Goal: Transaction & Acquisition: Purchase product/service

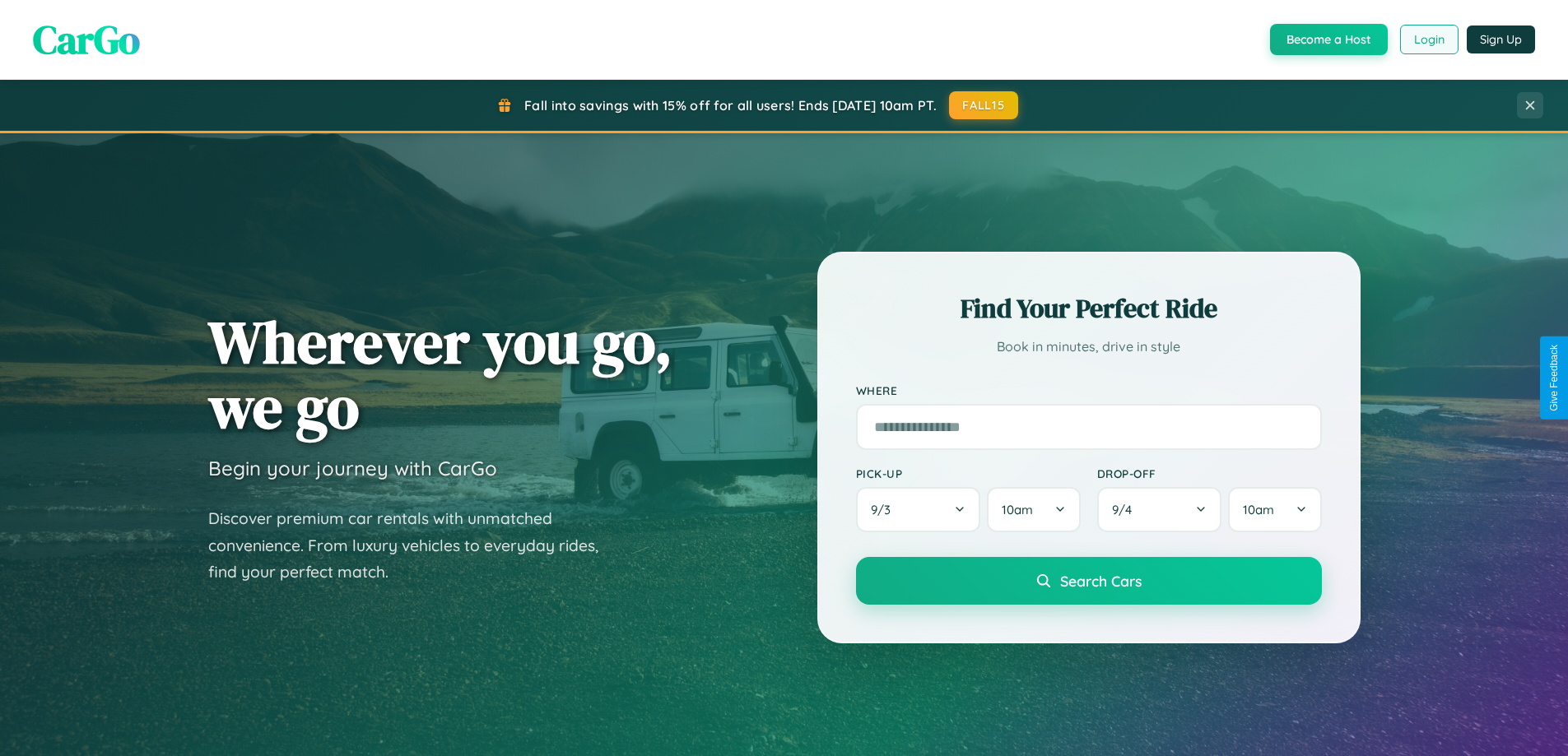
click at [1428, 40] on button "Login" at bounding box center [1429, 39] width 58 height 30
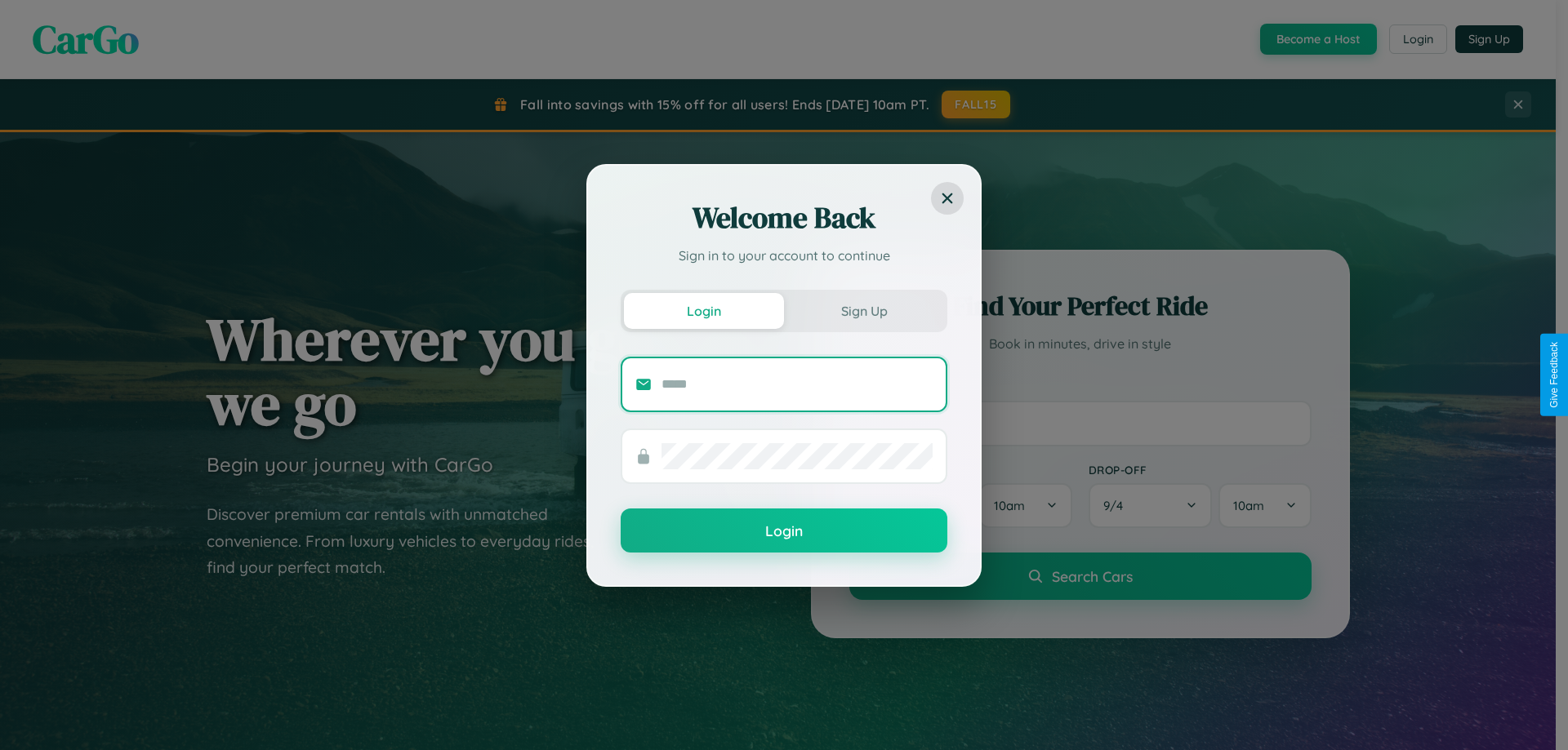
click at [797, 384] on input "text" at bounding box center [797, 384] width 271 height 26
type input "**********"
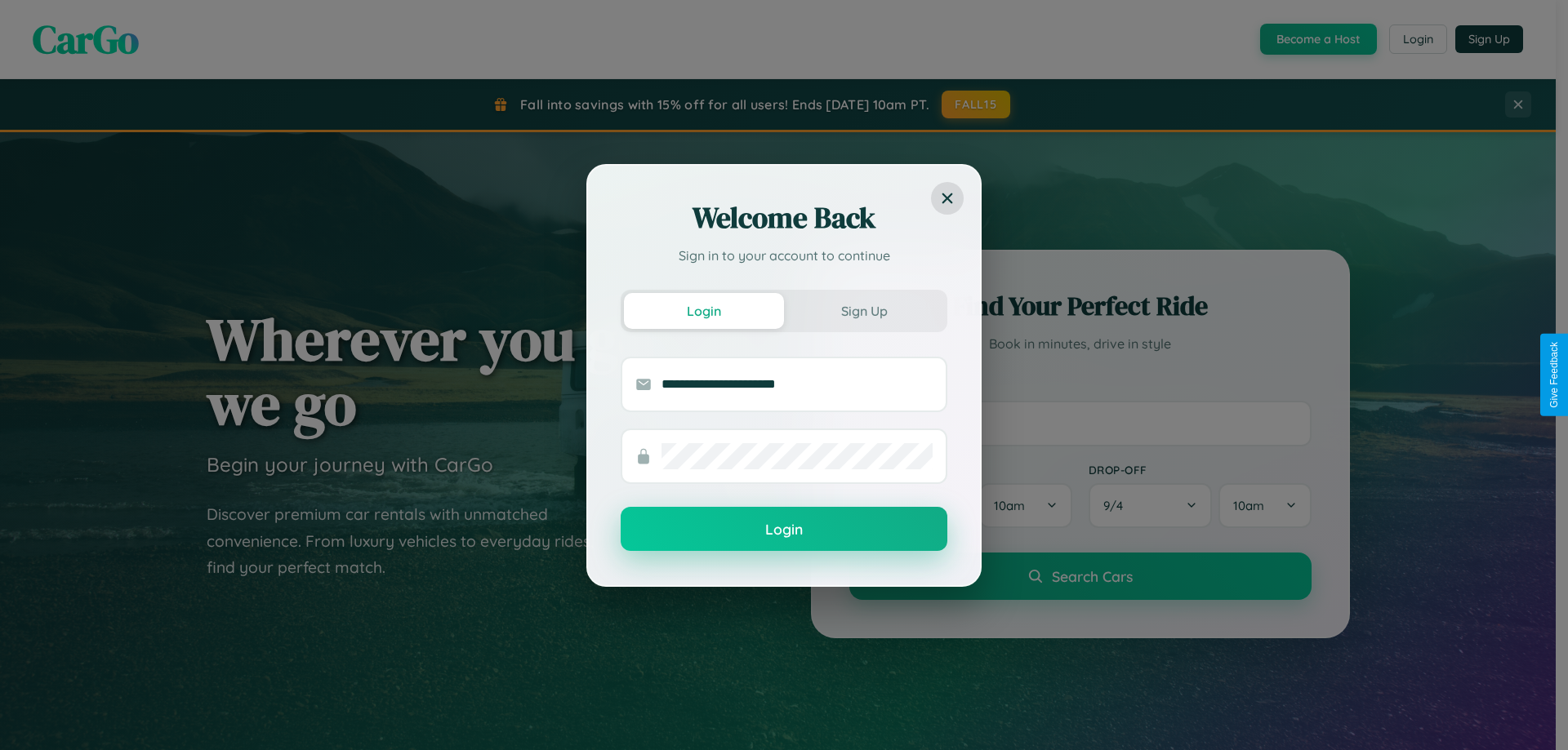
click at [784, 530] on button "Login" at bounding box center [783, 529] width 326 height 44
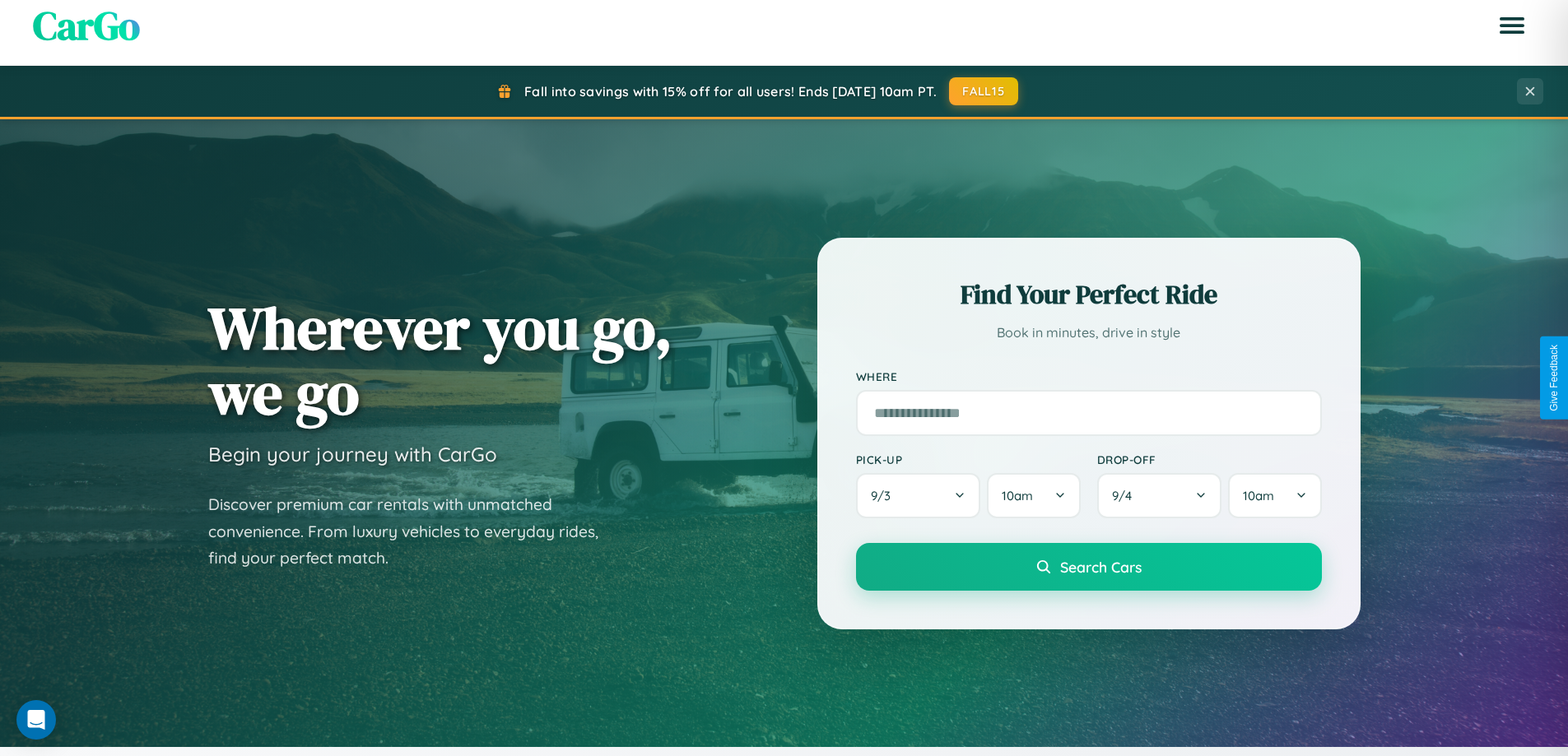
scroll to position [3166, 0]
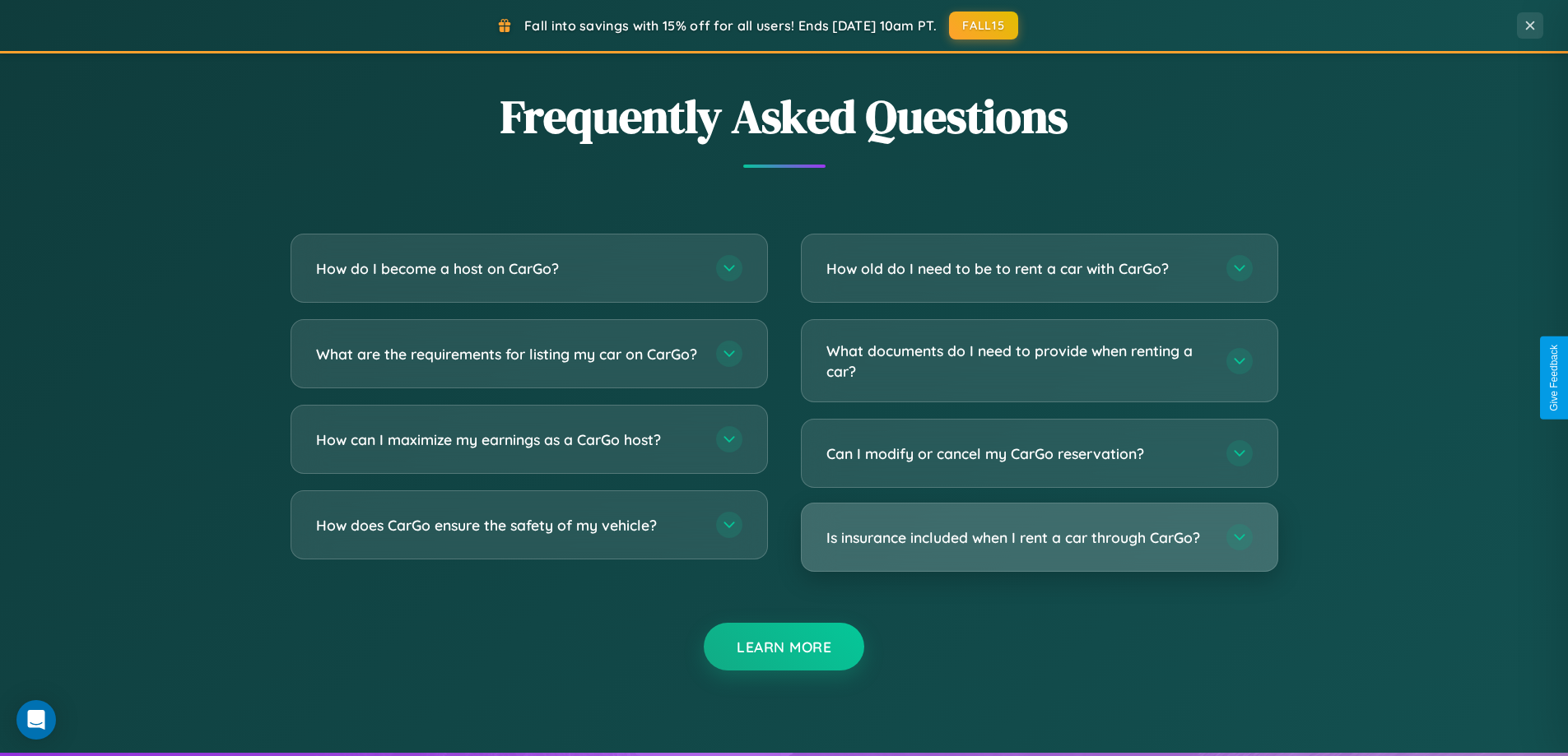
click at [1039, 537] on h3 "Is insurance included when I rent a car through CarGo?" at bounding box center [1018, 537] width 384 height 20
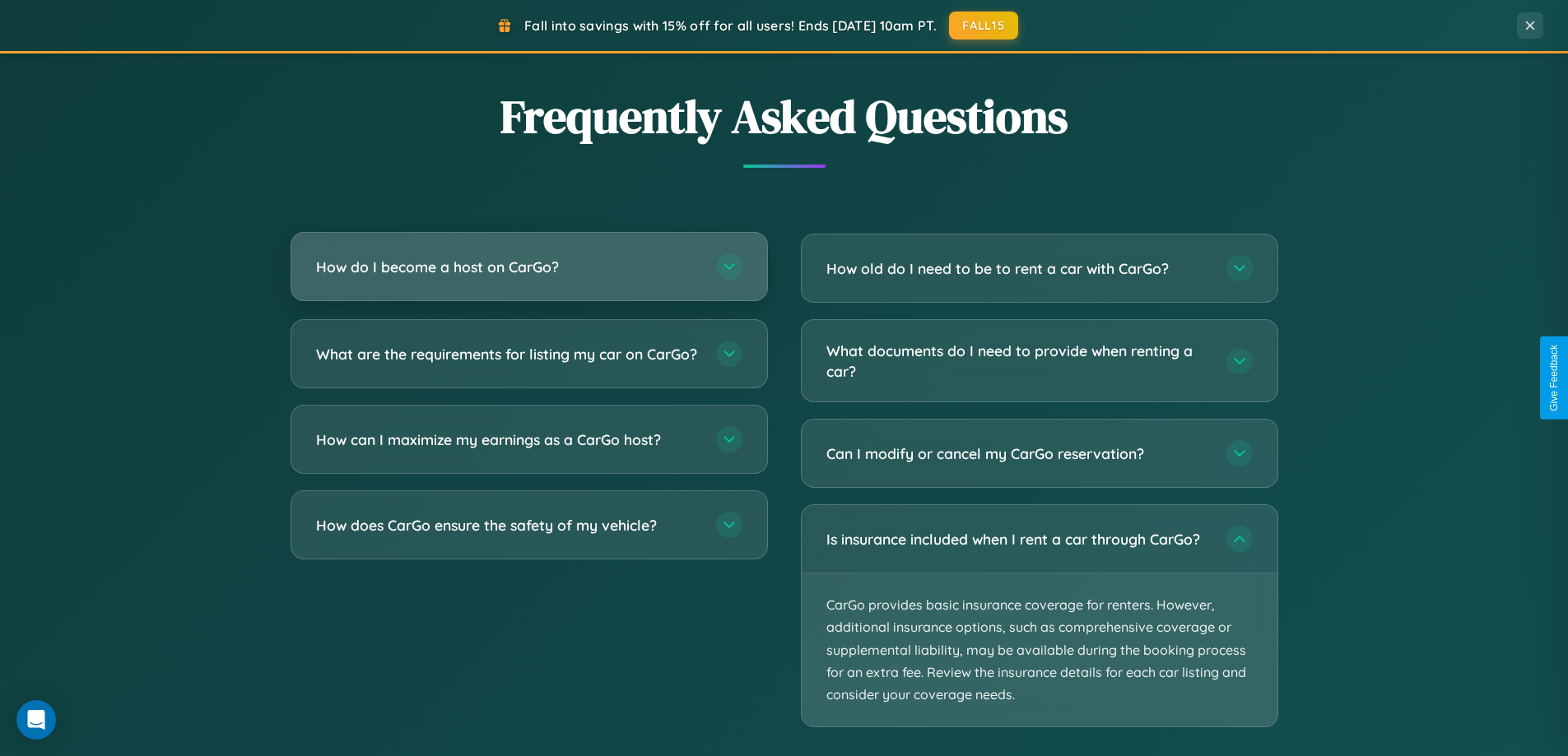
click at [528, 267] on h3 "How do I become a host on CarGo?" at bounding box center [508, 267] width 384 height 20
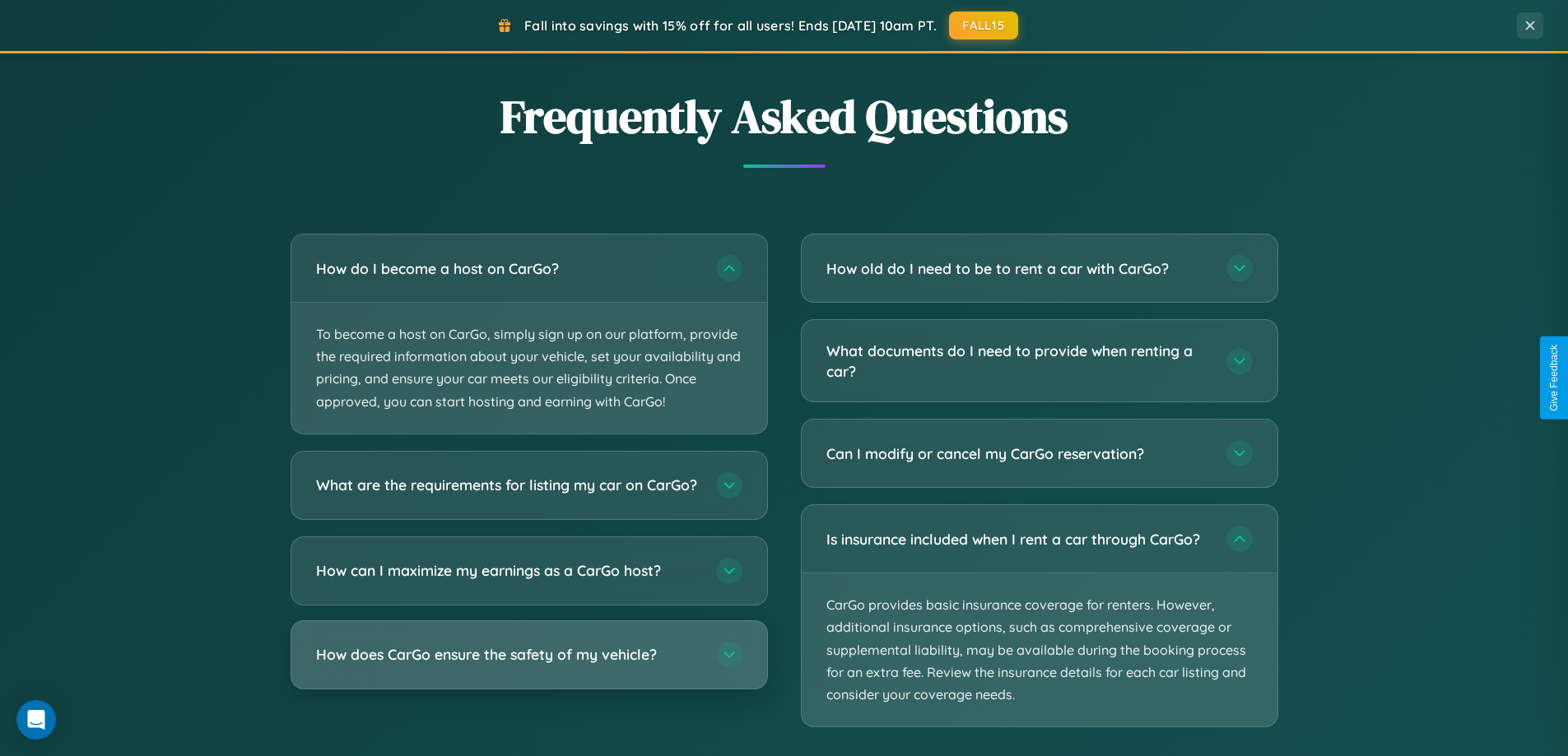
click at [528, 665] on h3 "How does CarGo ensure the safety of my vehicle?" at bounding box center [508, 654] width 384 height 20
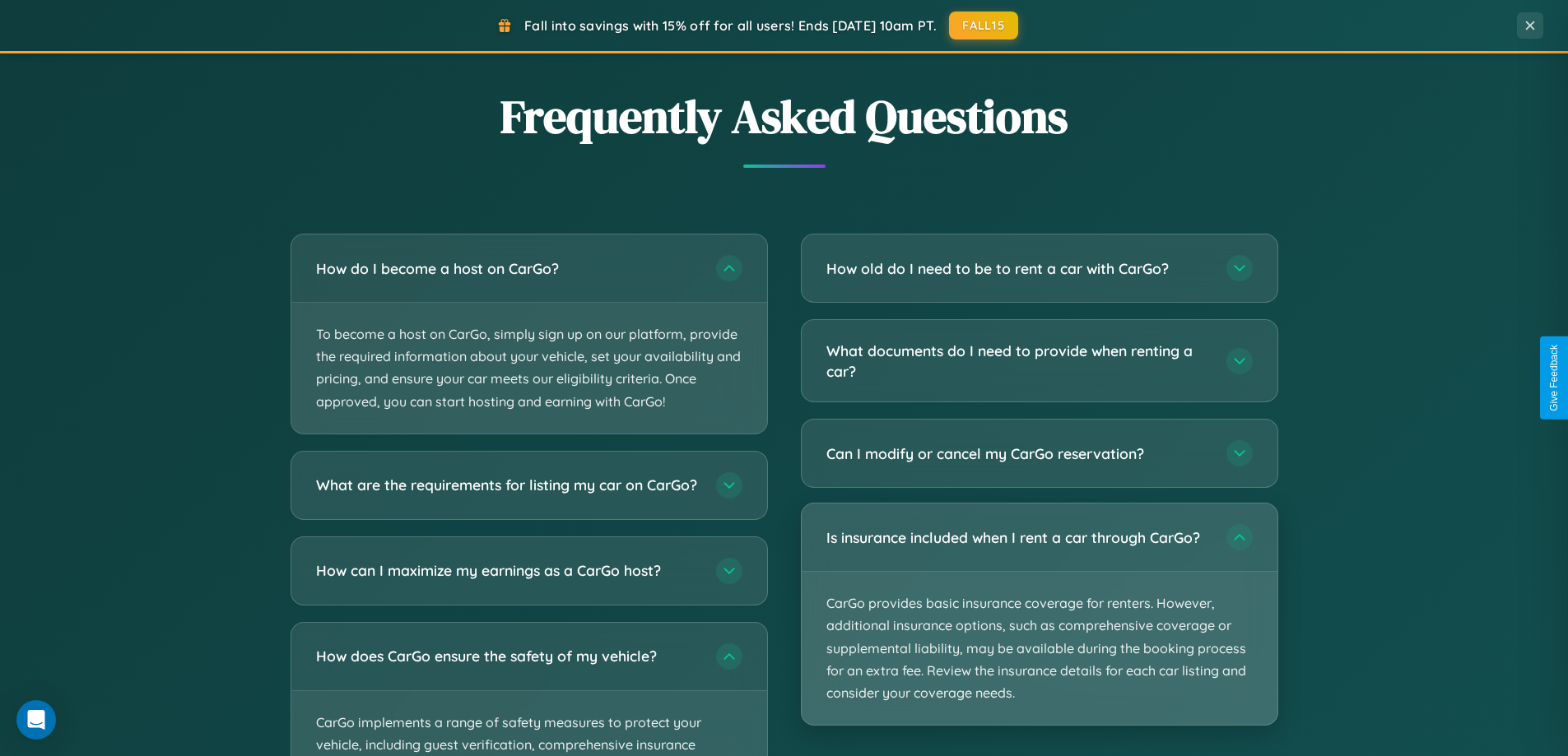
click at [1039, 615] on p "CarGo provides basic insurance coverage for renters. However, additional insura…" at bounding box center [1040, 648] width 476 height 153
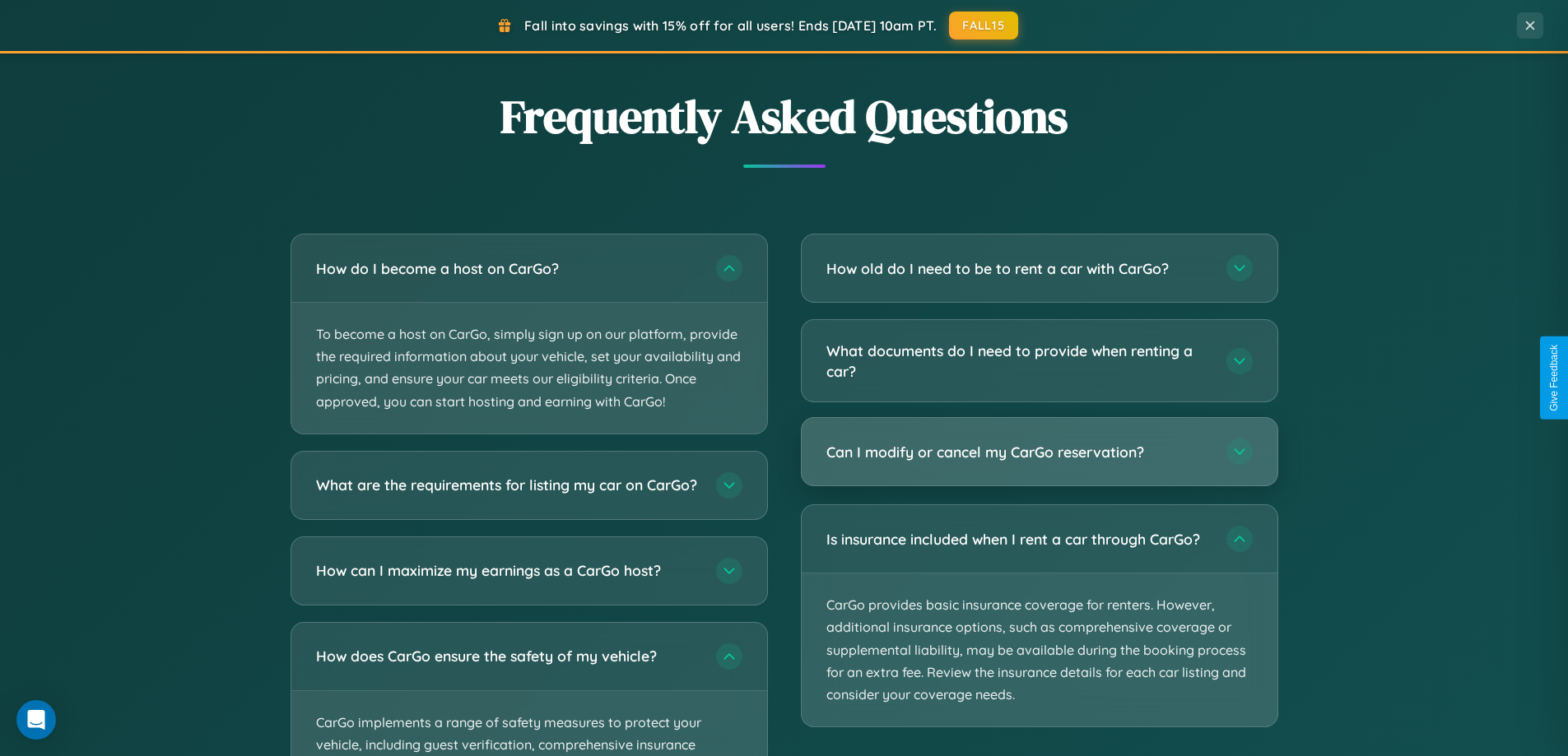
click at [1039, 454] on h3 "Can I modify or cancel my CarGo reservation?" at bounding box center [1018, 452] width 384 height 20
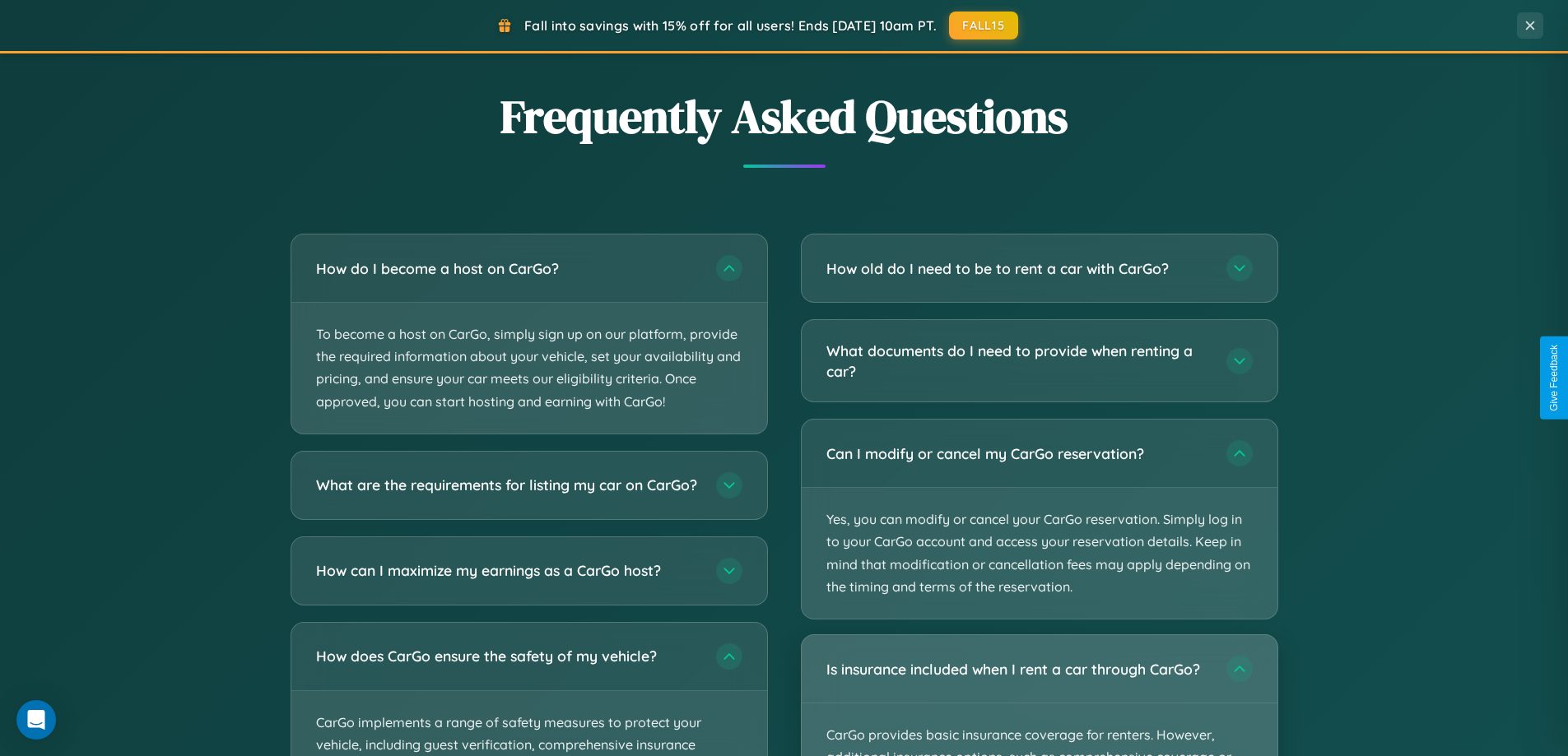
click at [1039, 695] on div "Is insurance included when I rent a car through CarGo?" at bounding box center [1040, 669] width 476 height 68
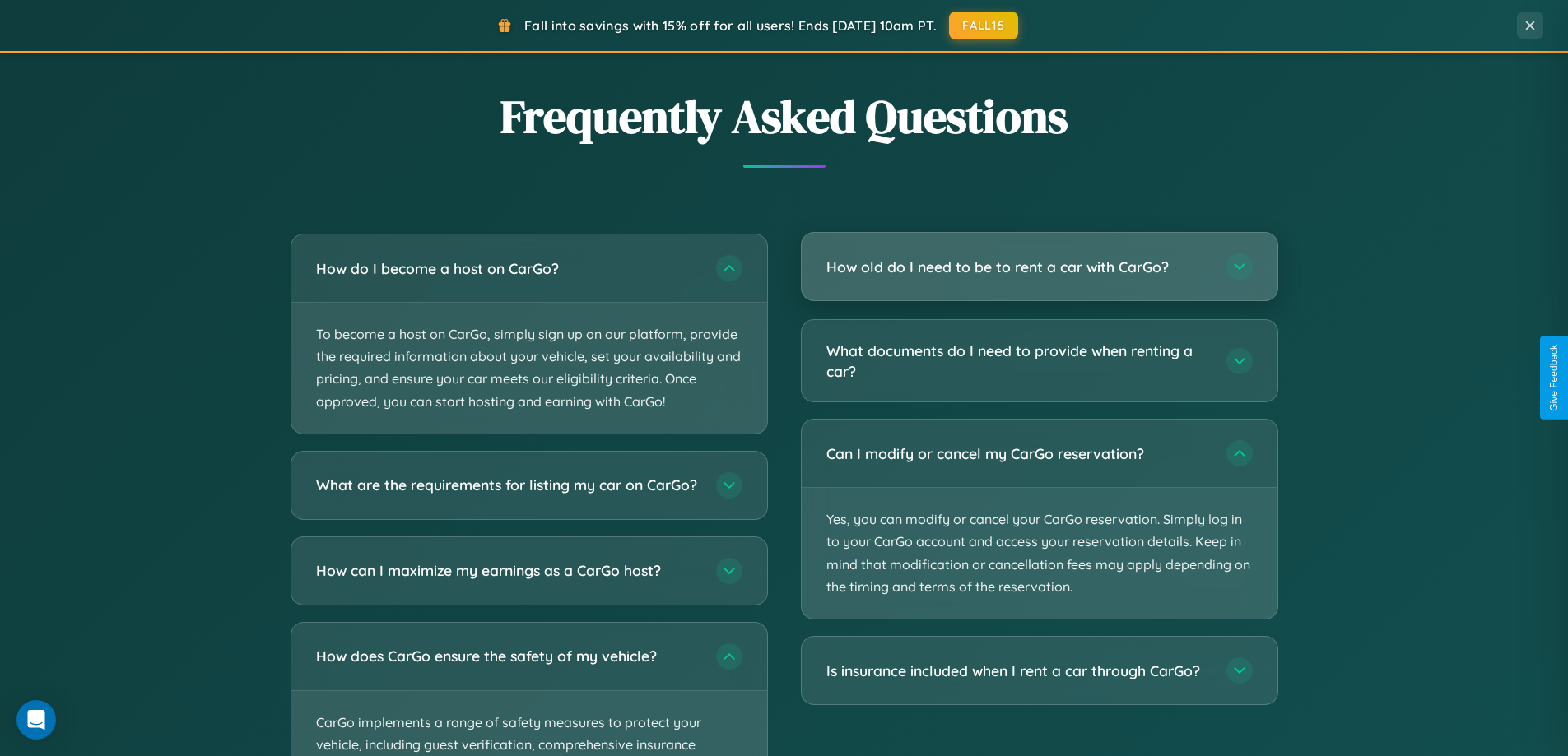
click at [1039, 268] on h3 "How old do I need to be to rent a car with CarGo?" at bounding box center [1018, 267] width 384 height 20
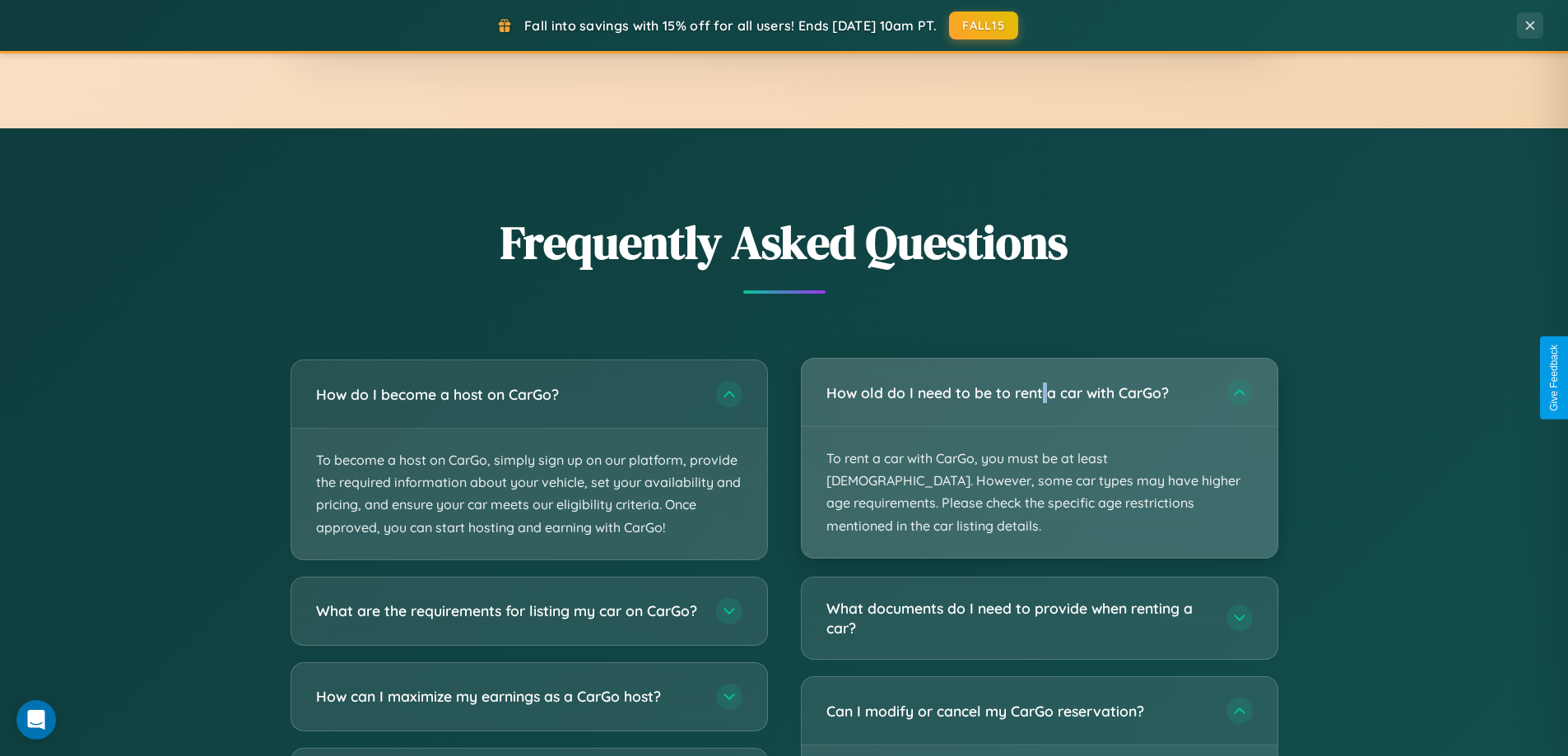
scroll to position [2973, 0]
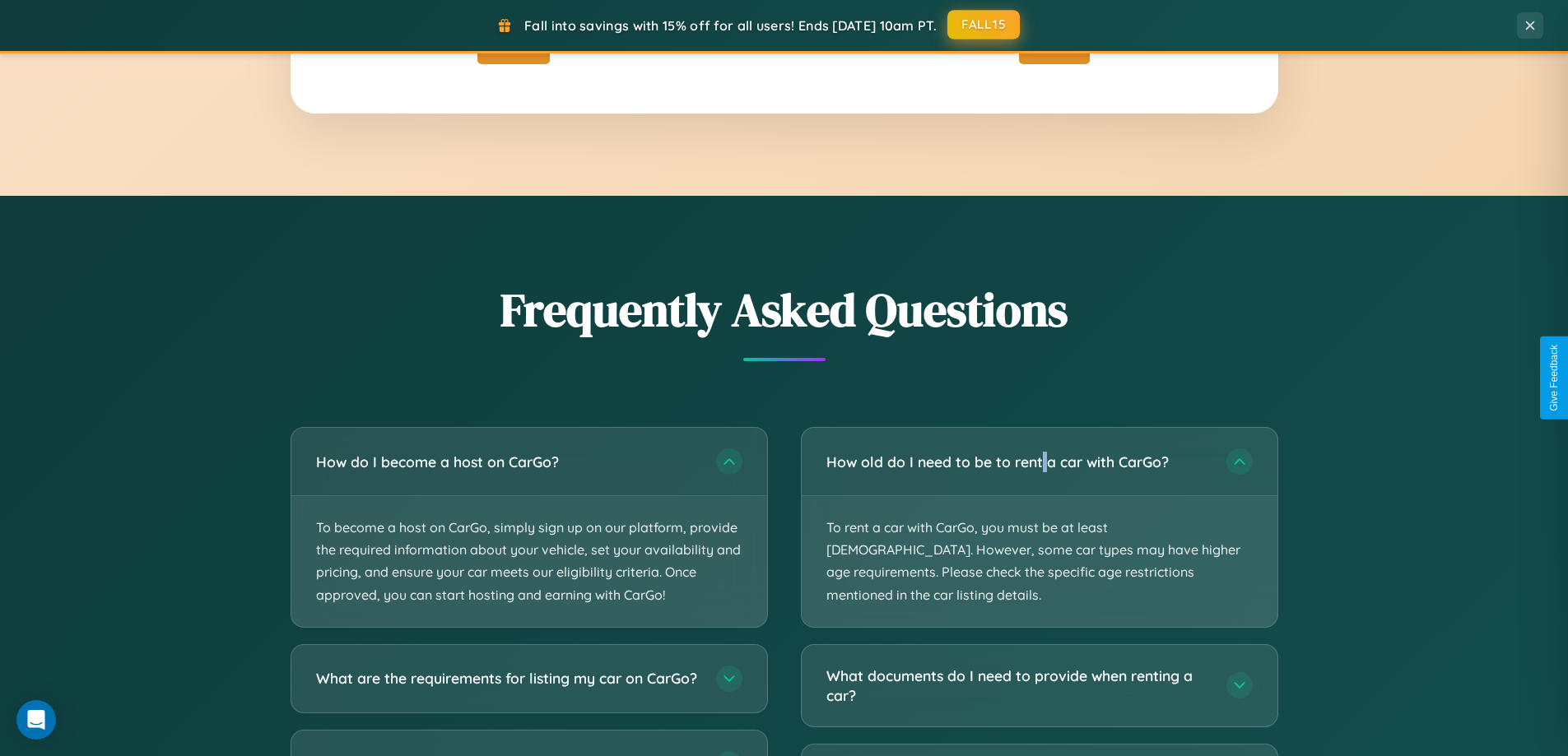
click at [984, 24] on button "FALL15" at bounding box center [983, 24] width 73 height 30
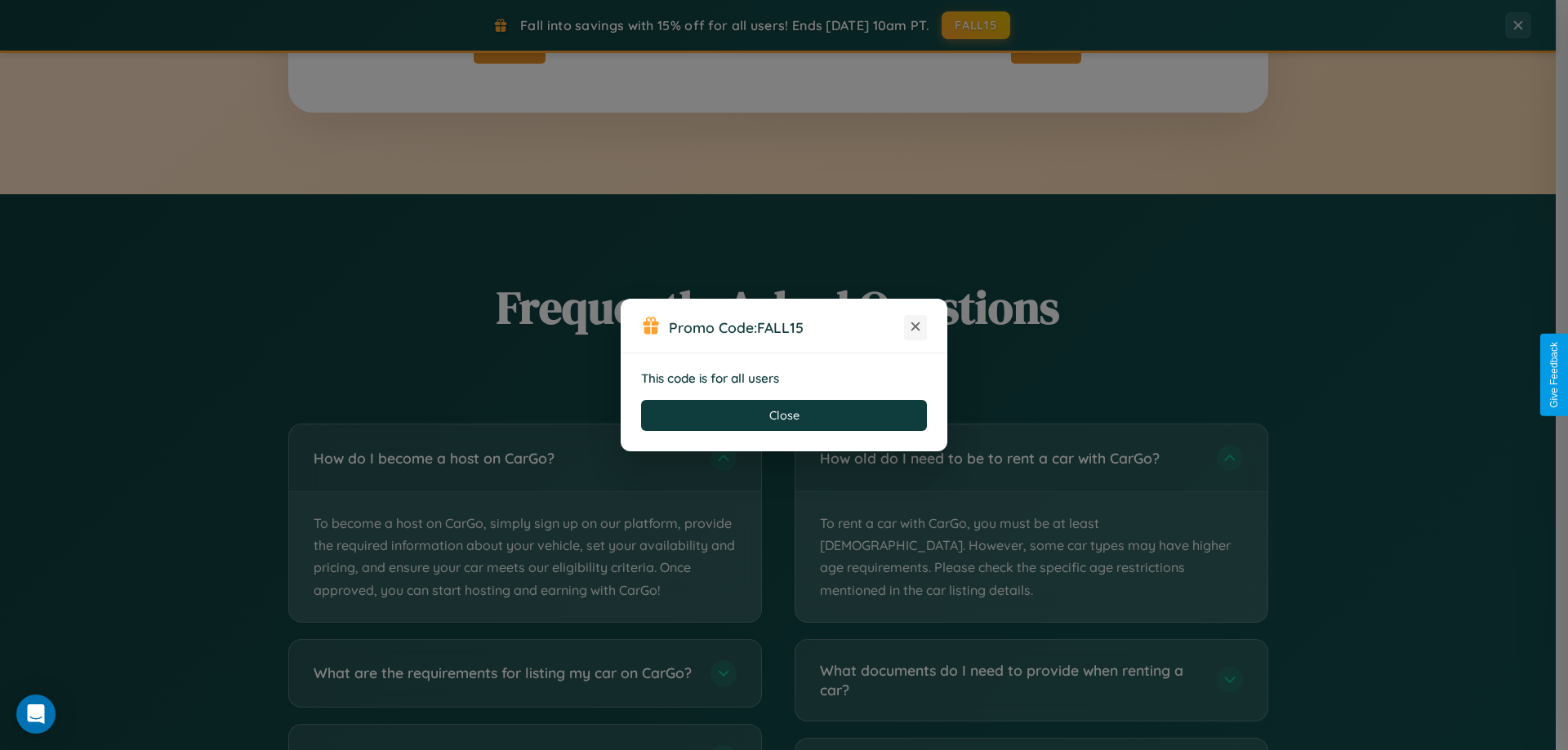
click at [915, 327] on icon at bounding box center [915, 326] width 16 height 16
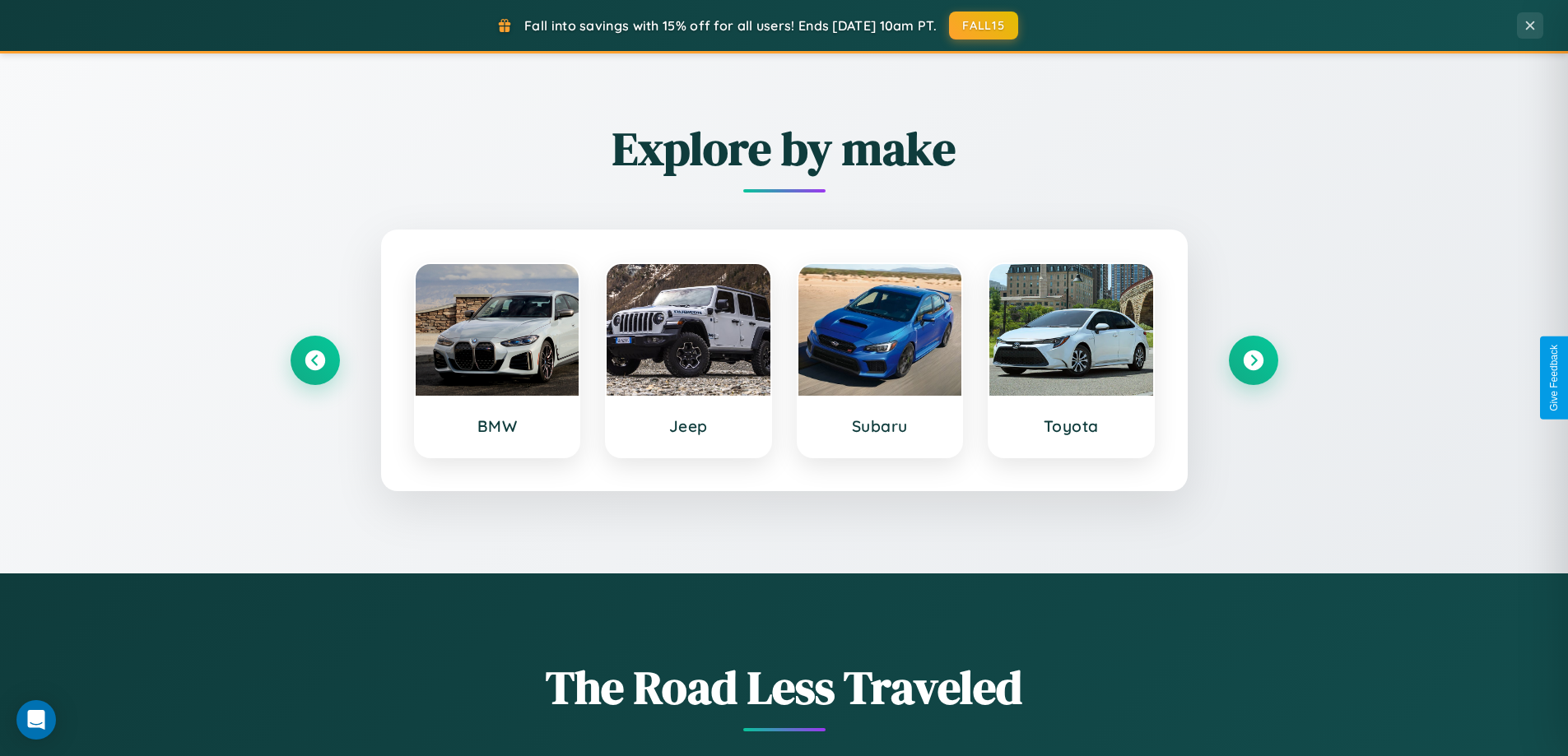
scroll to position [48, 0]
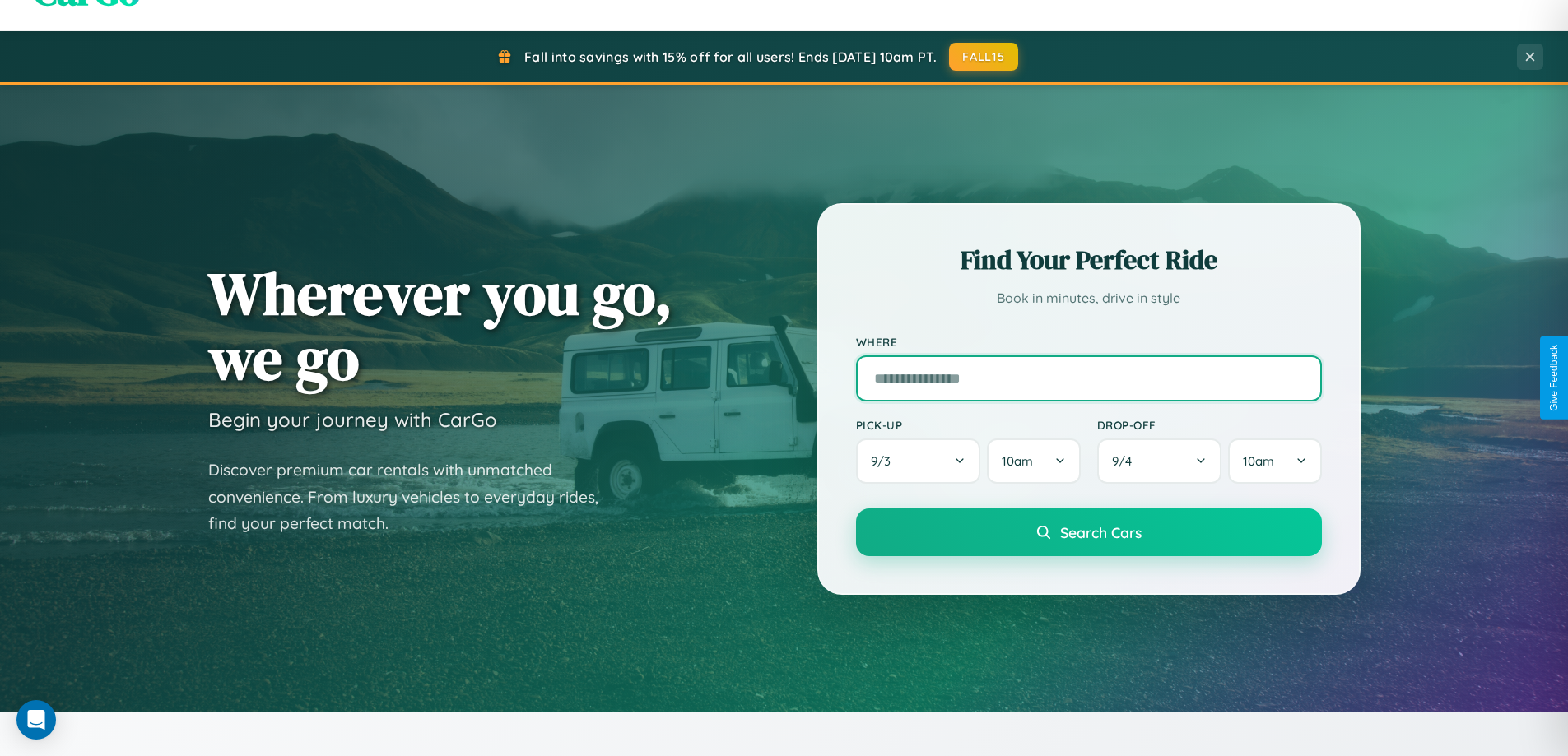
click at [1088, 378] on input "text" at bounding box center [1089, 379] width 465 height 47
type input "**********"
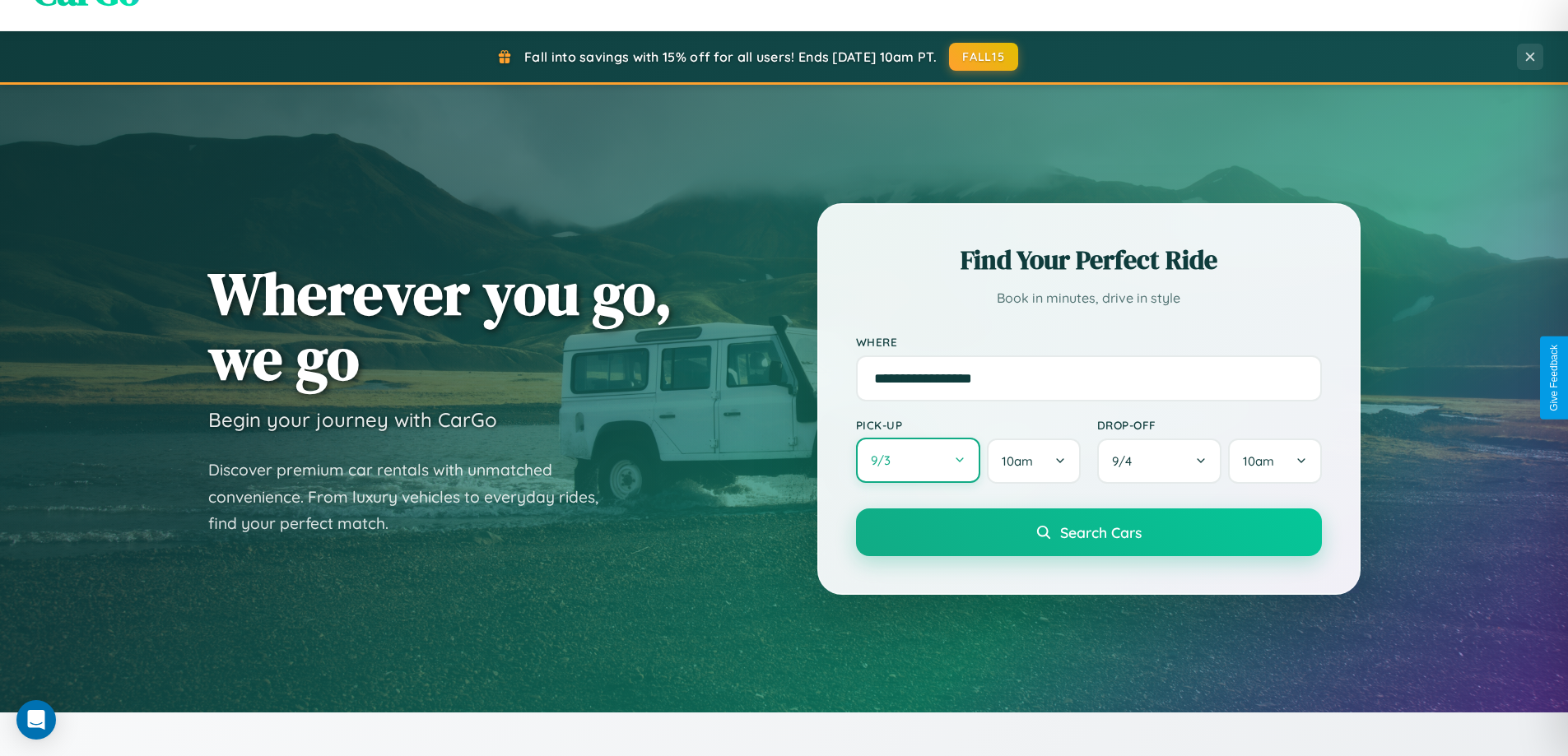
click at [917, 460] on button "9 / 3" at bounding box center [918, 460] width 125 height 46
select select "*"
select select "****"
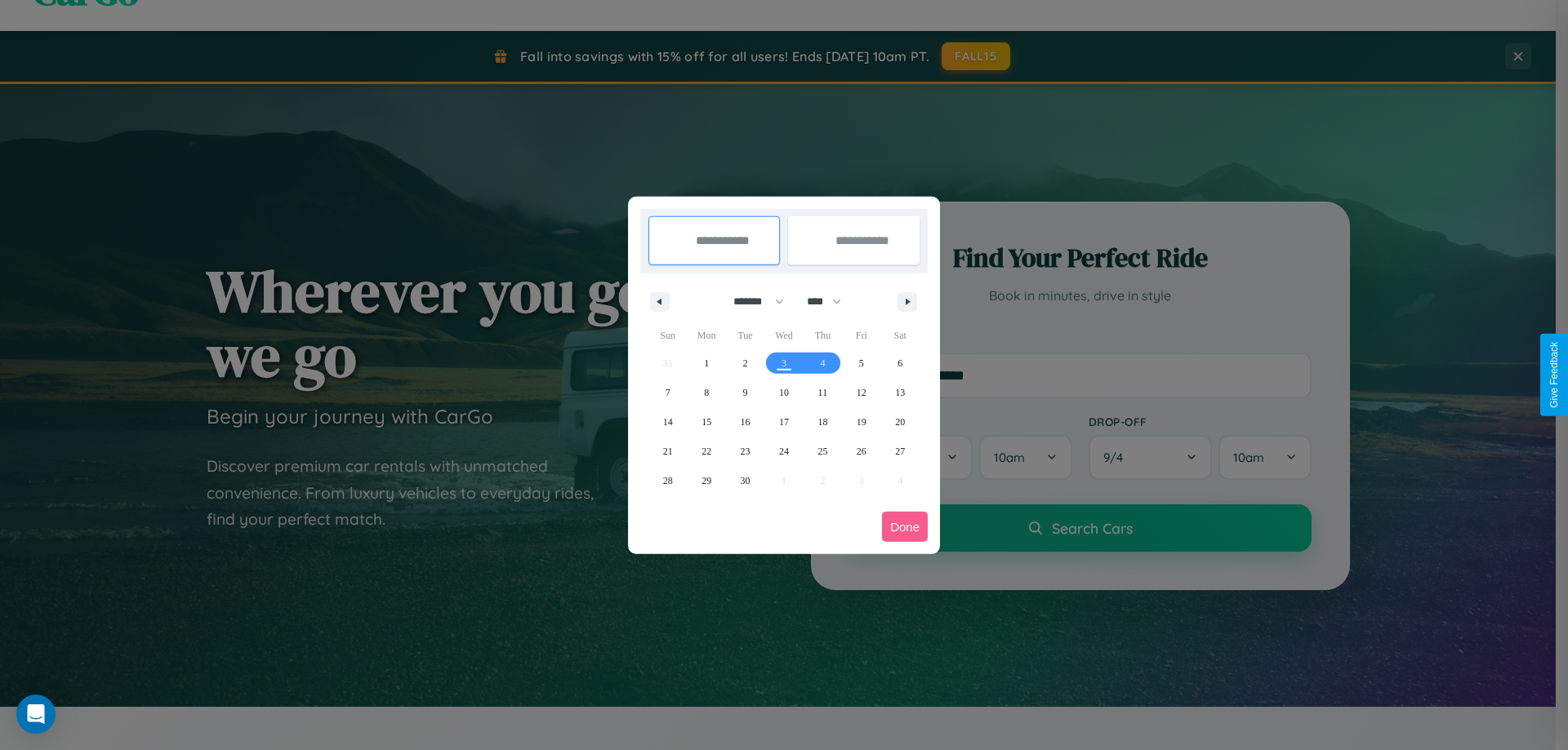
drag, startPoint x: 751, startPoint y: 301, endPoint x: 784, endPoint y: 327, distance: 42.0
click at [751, 301] on select "******* ******** ***** ***** *** **** **** ****** ********* ******* ******** **…" at bounding box center [755, 302] width 69 height 27
select select "*"
click at [667, 421] on span "12" at bounding box center [668, 422] width 10 height 30
type input "**********"
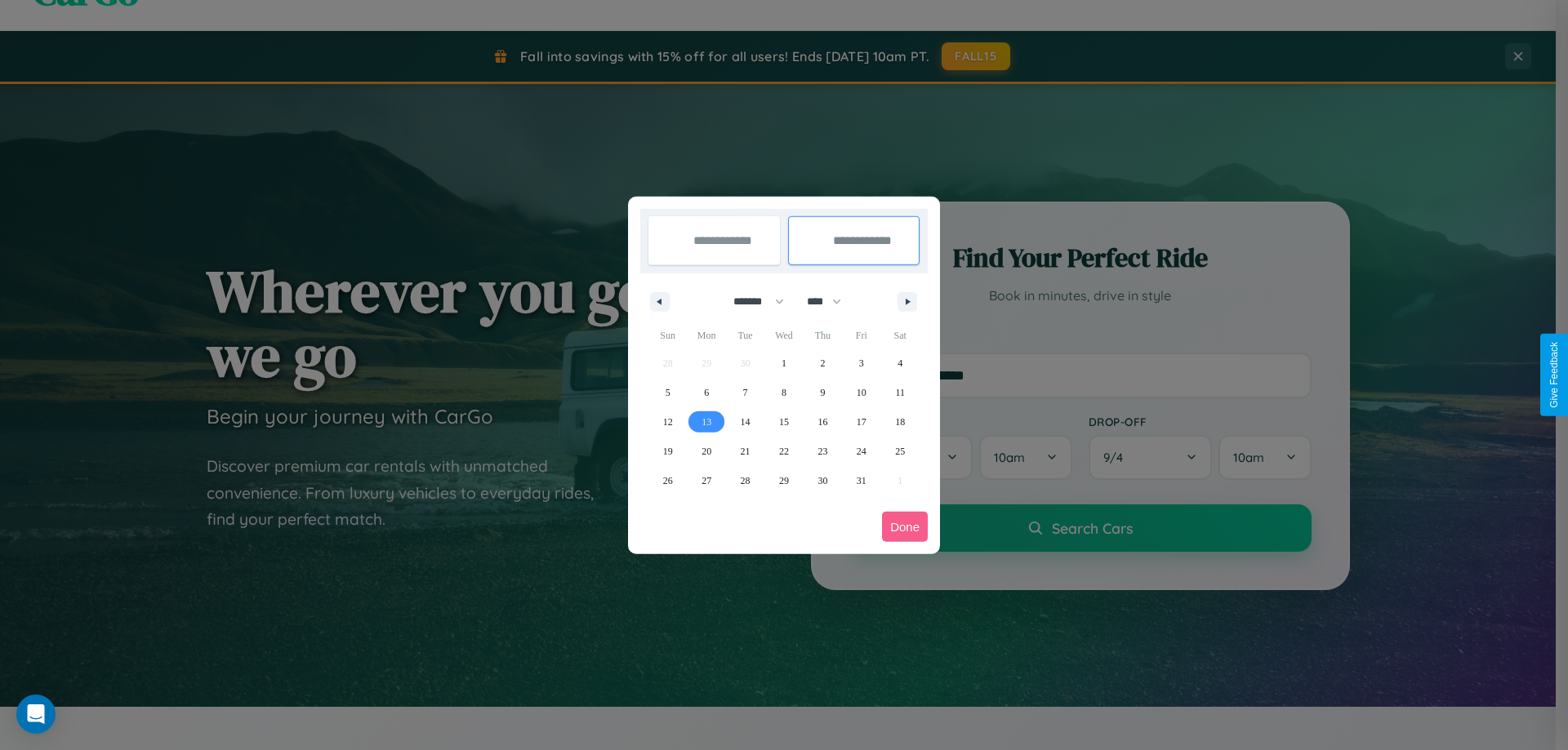
click at [706, 421] on span "13" at bounding box center [706, 422] width 10 height 30
type input "**********"
click at [904, 526] on button "Done" at bounding box center [905, 526] width 46 height 30
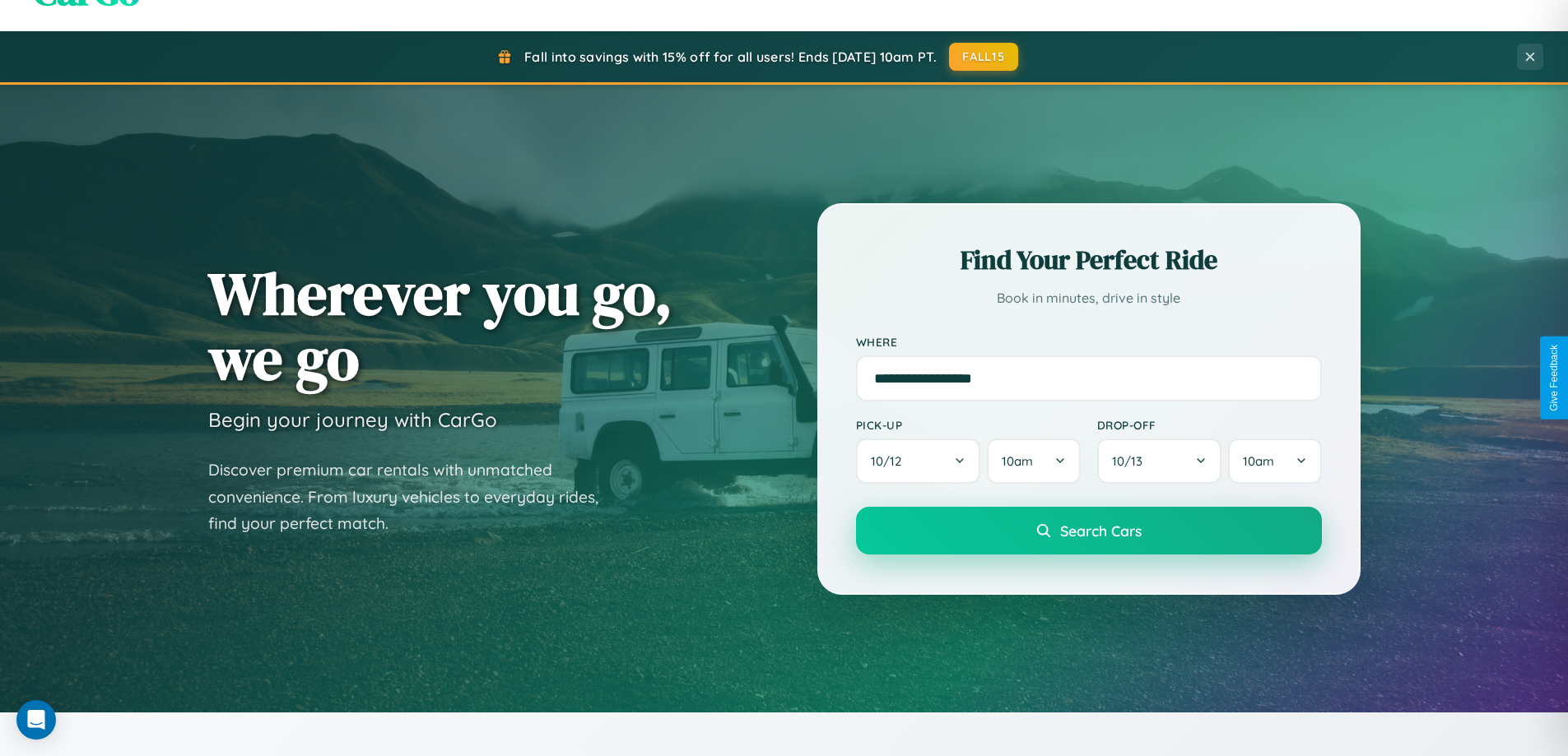
click at [1088, 530] on span "Search Cars" at bounding box center [1101, 530] width 81 height 18
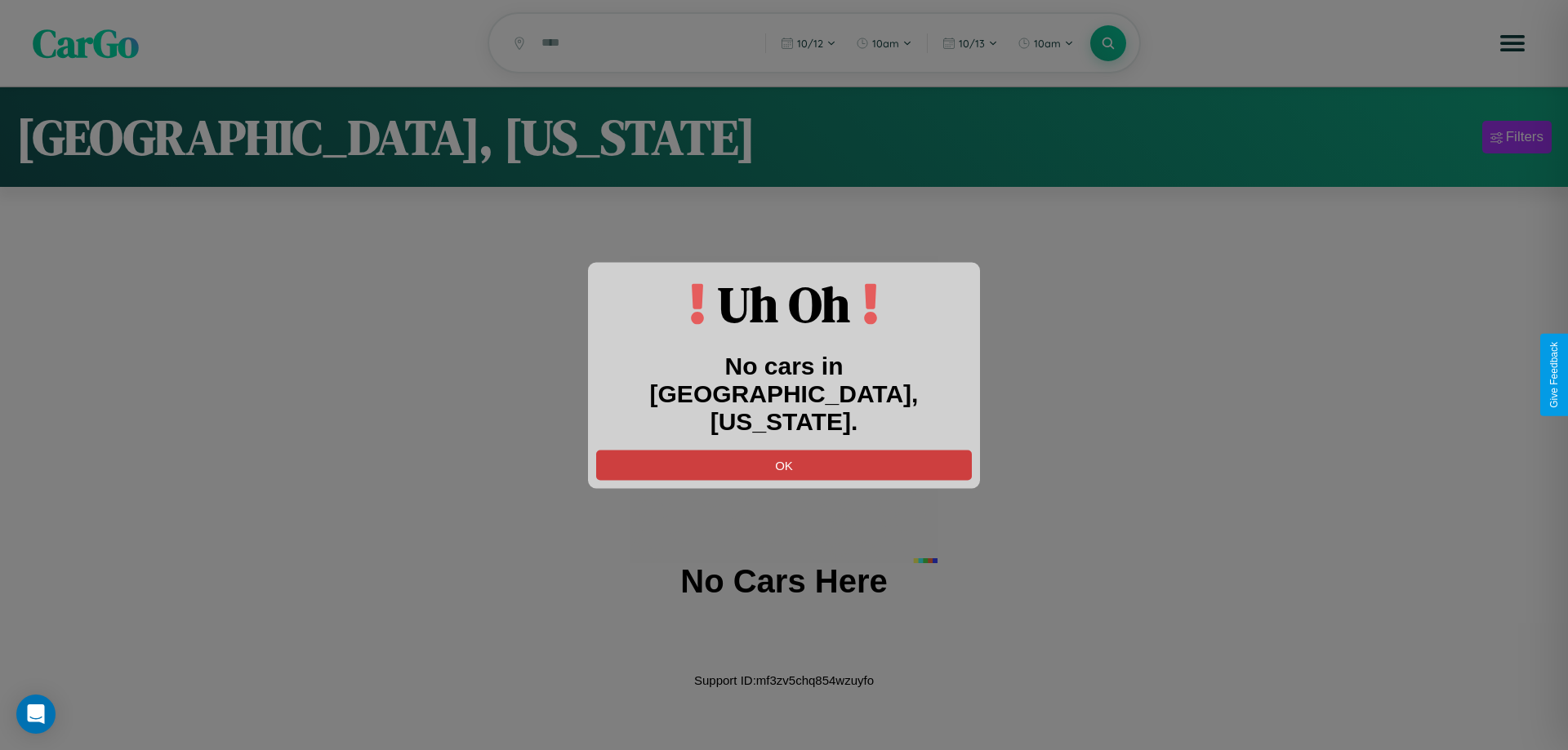
click at [784, 450] on button "OK" at bounding box center [784, 464] width 375 height 30
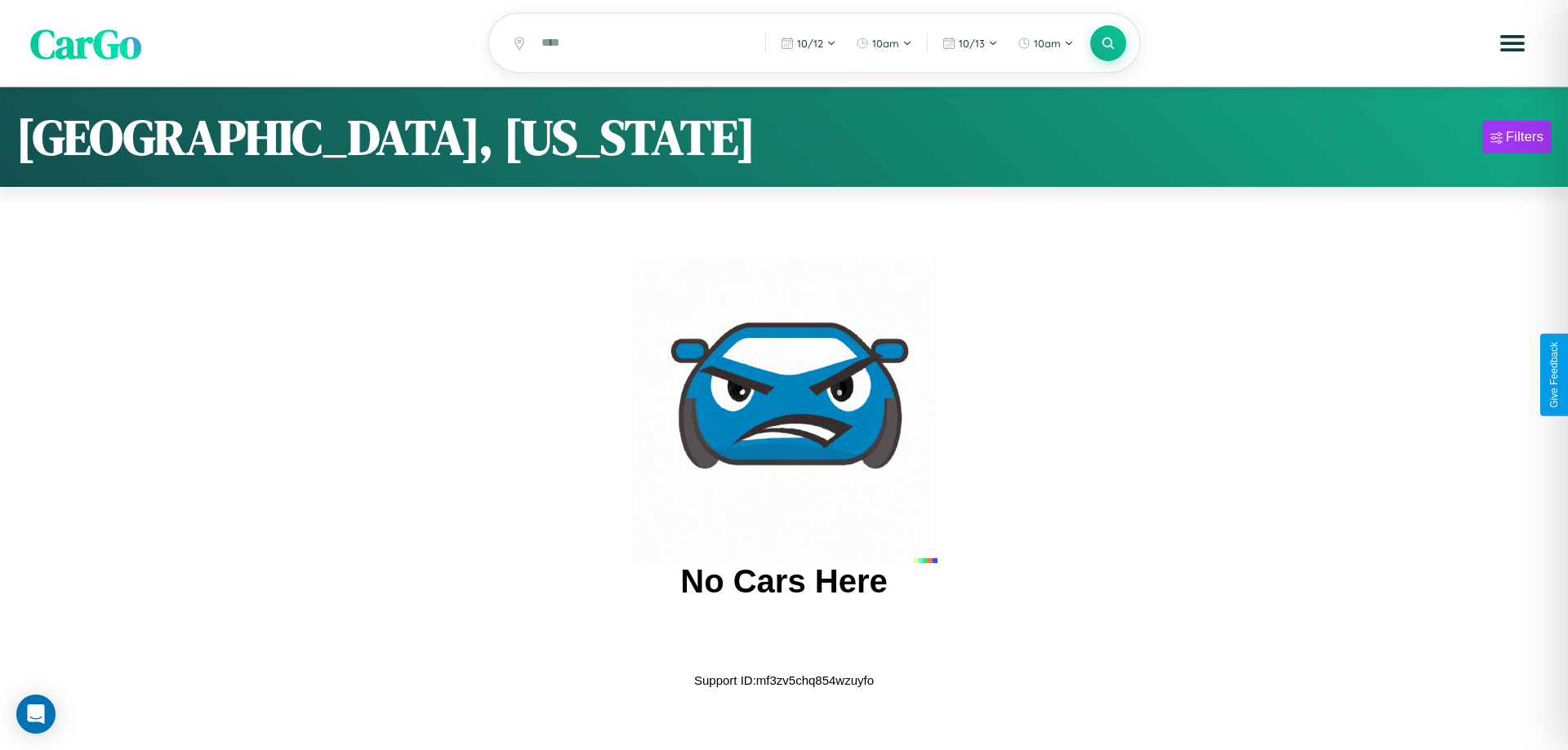
click at [86, 44] on span "CarGo" at bounding box center [85, 42] width 111 height 57
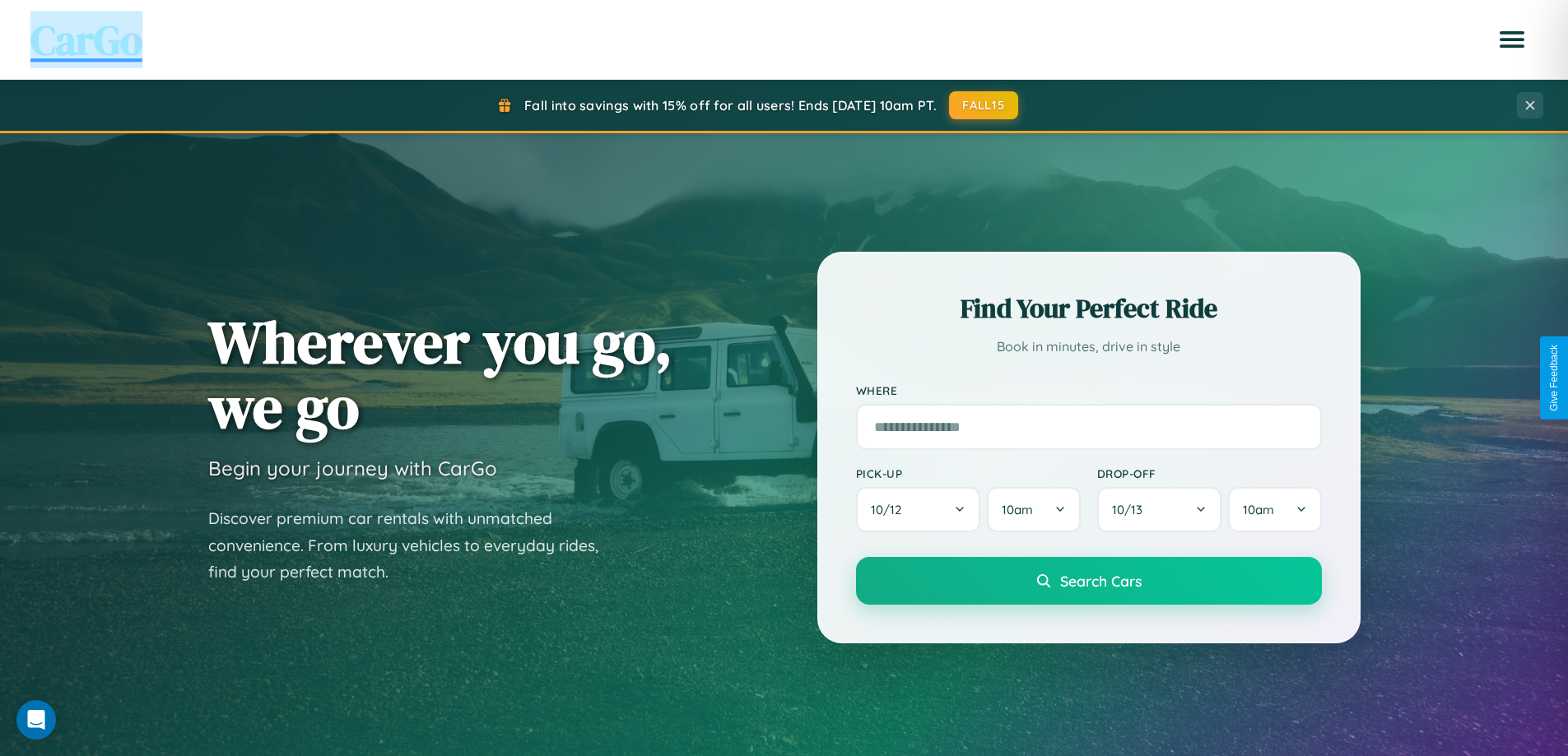
scroll to position [709, 0]
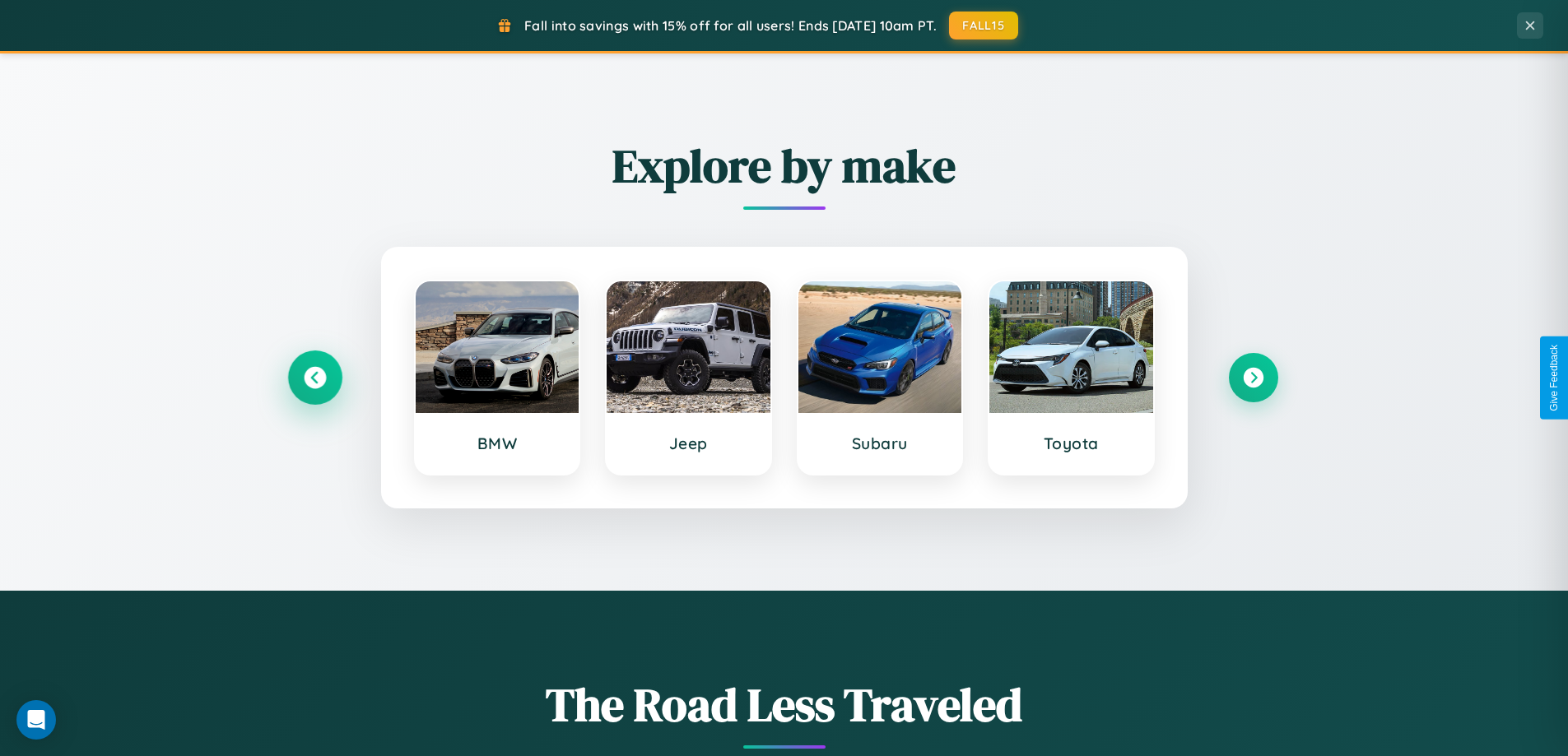
click at [314, 378] on icon at bounding box center [314, 378] width 22 height 22
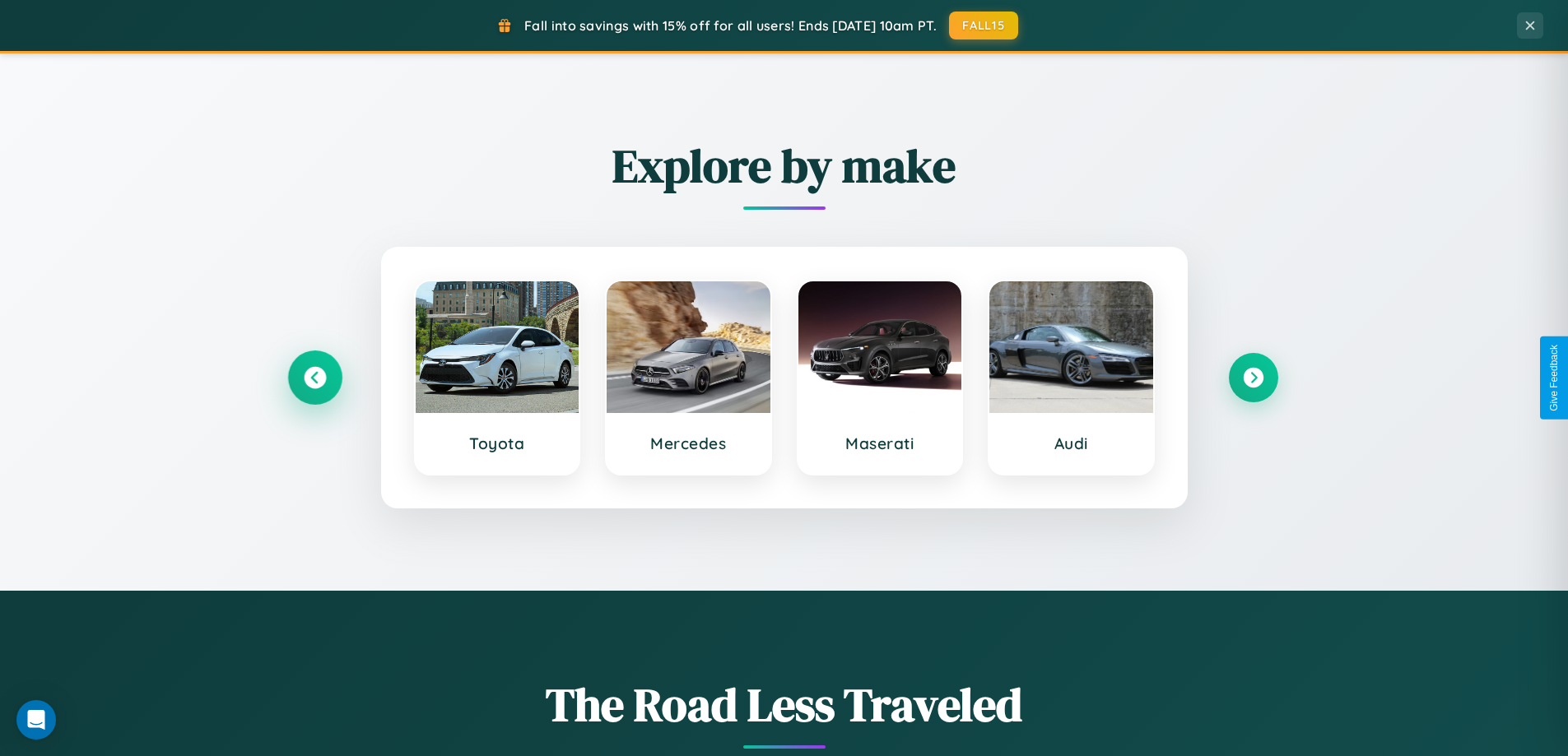
click at [314, 378] on icon at bounding box center [314, 378] width 22 height 22
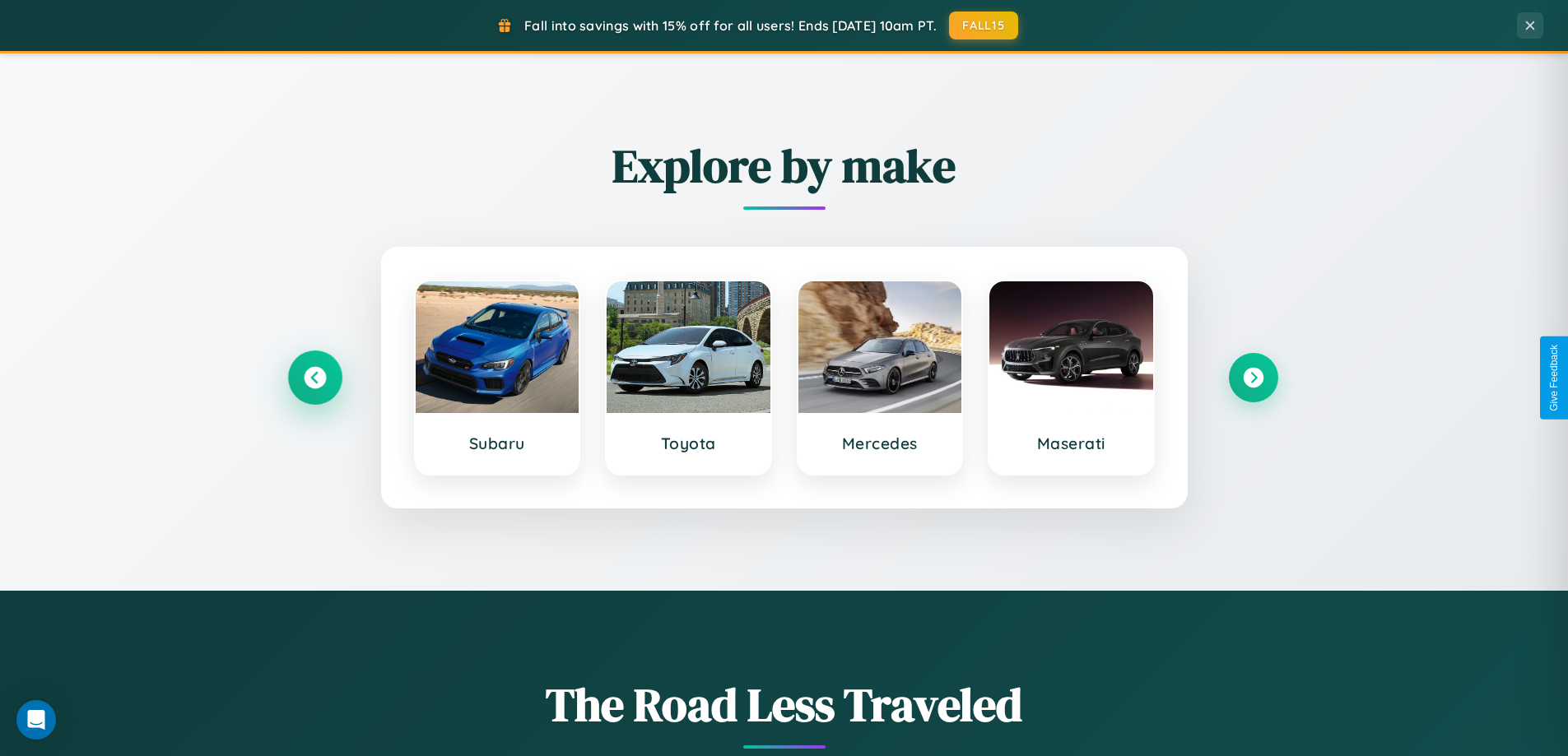
click at [314, 378] on icon at bounding box center [314, 378] width 22 height 22
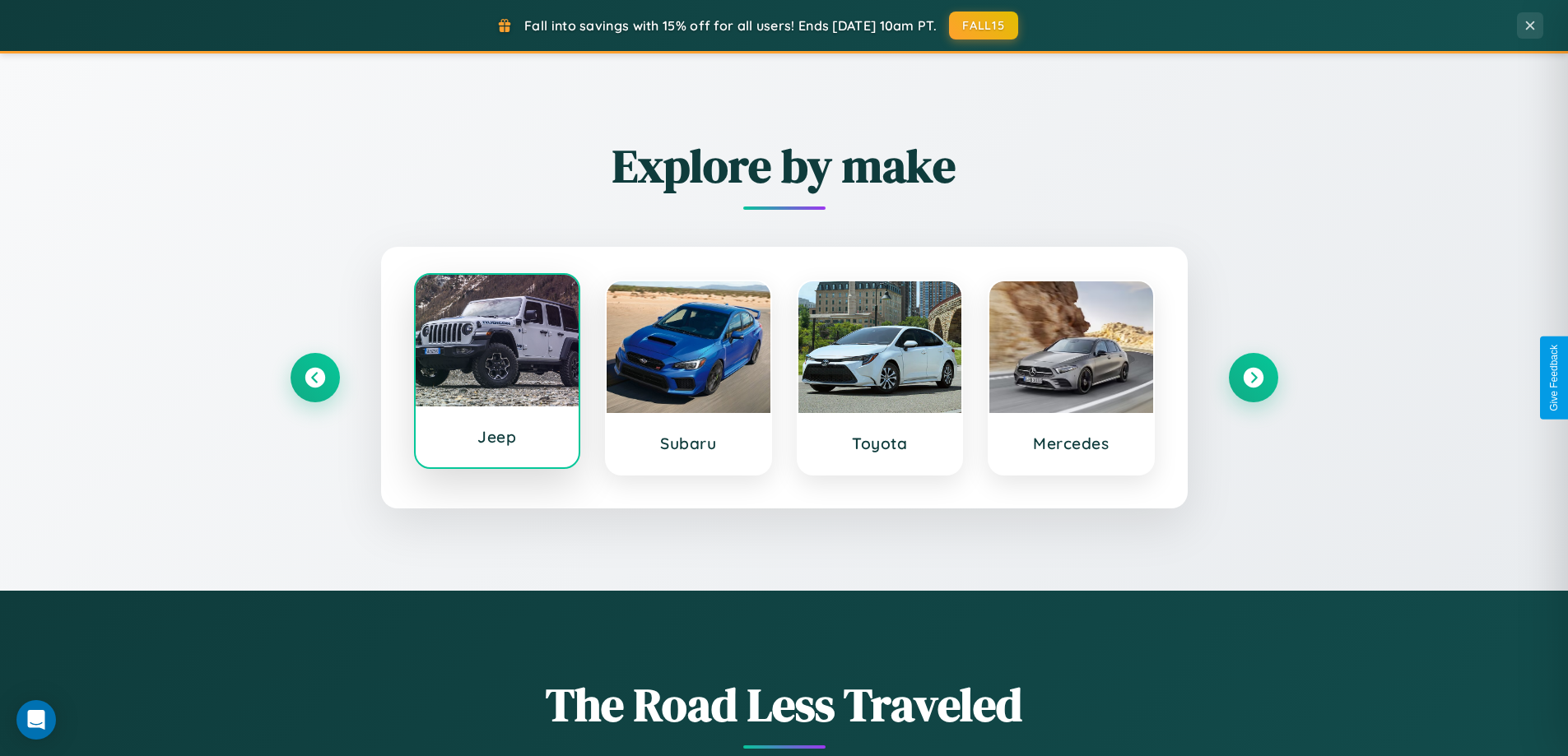
click at [496, 372] on div at bounding box center [497, 340] width 164 height 132
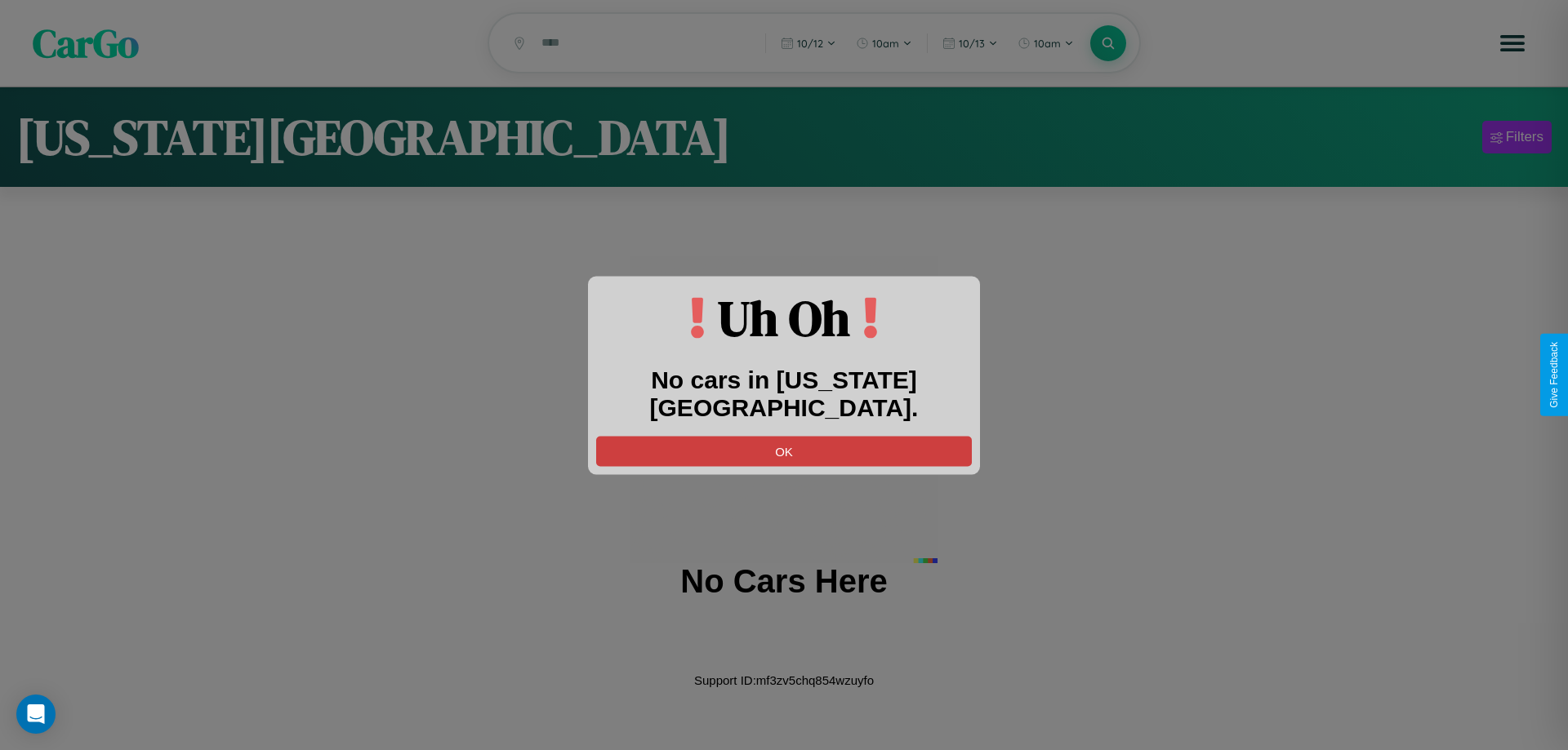
click at [784, 436] on button "OK" at bounding box center [784, 450] width 375 height 30
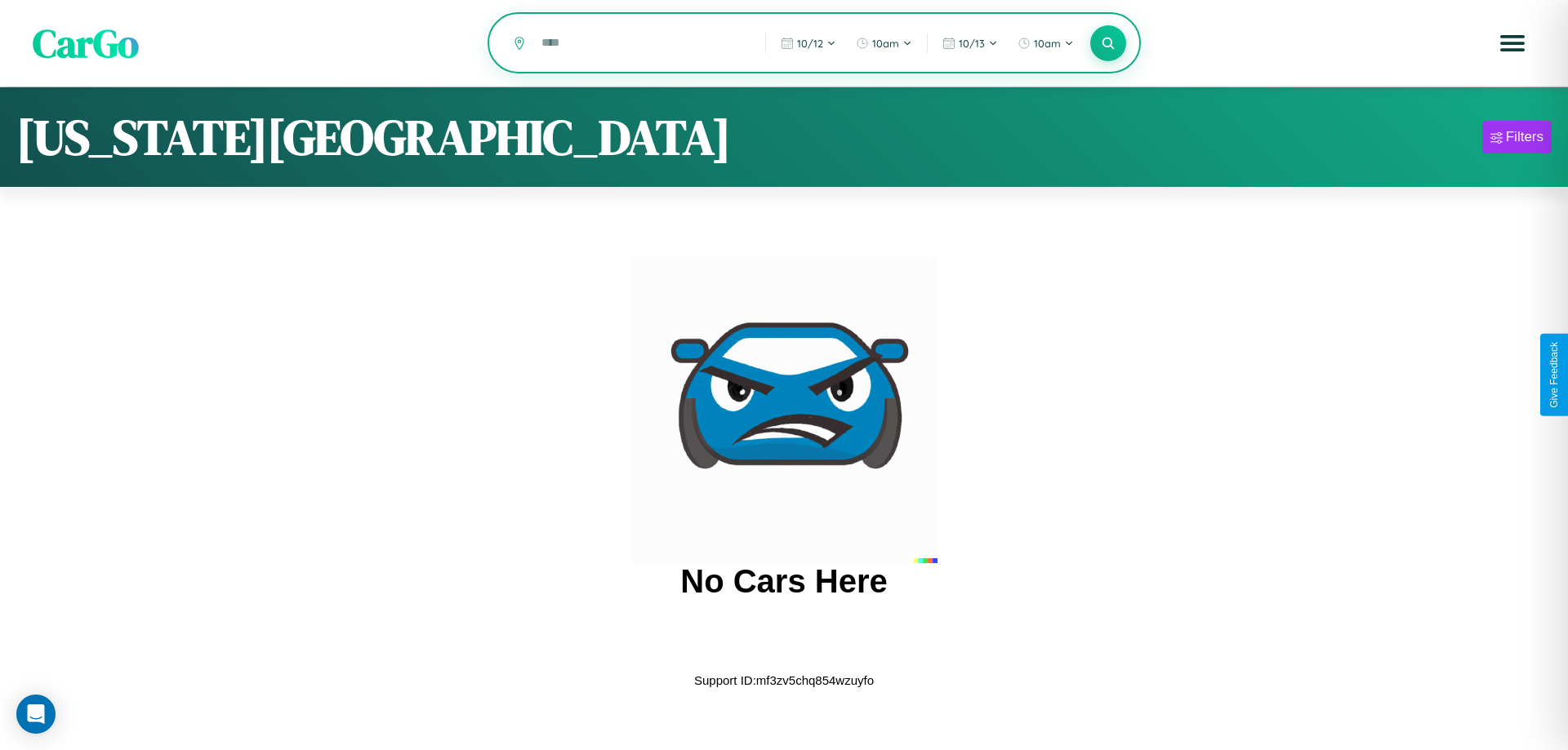
click at [642, 44] on input "text" at bounding box center [641, 43] width 215 height 29
type input "*"
type input "****"
click at [1108, 44] on icon at bounding box center [1107, 42] width 15 height 15
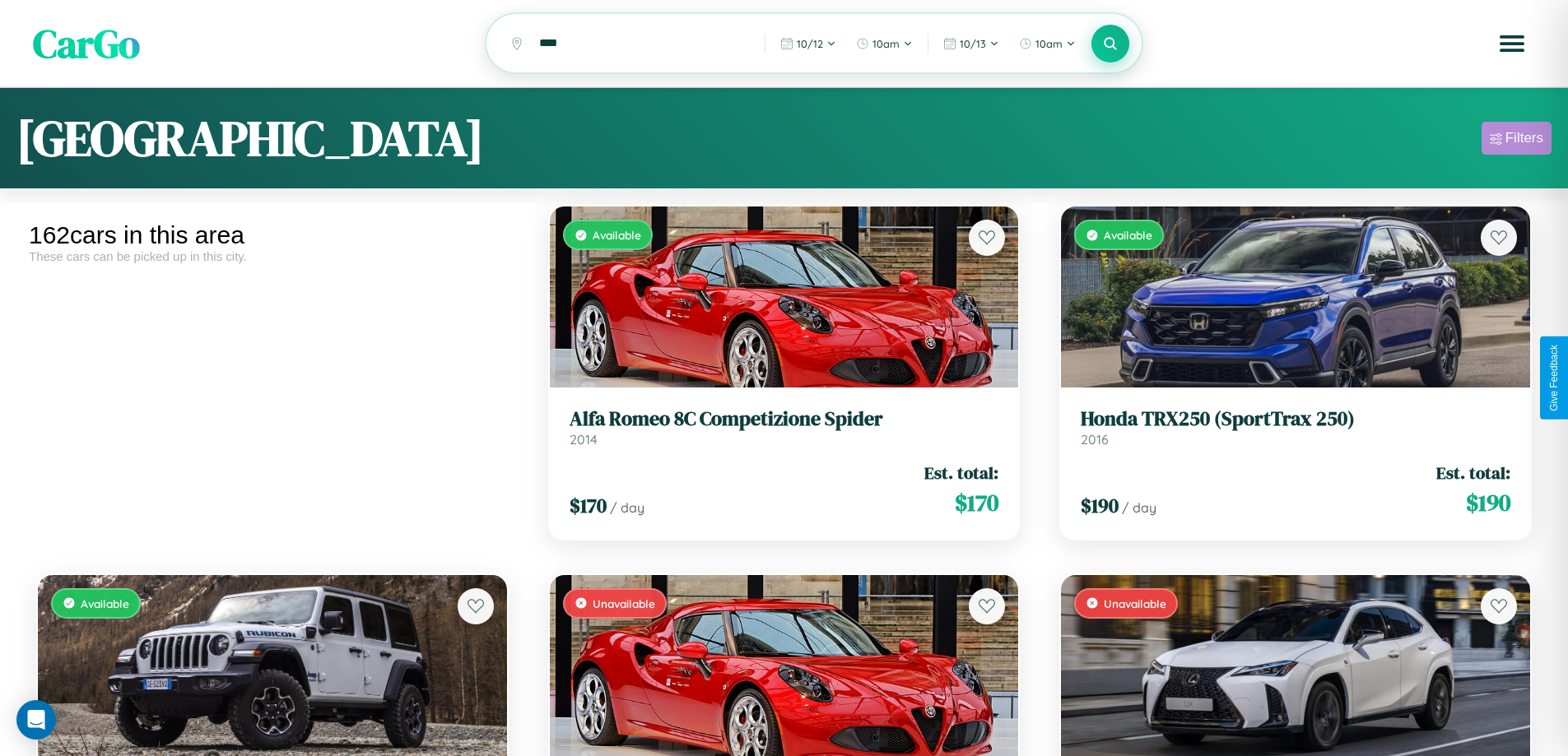
click at [1516, 141] on div "Filters" at bounding box center [1523, 138] width 38 height 16
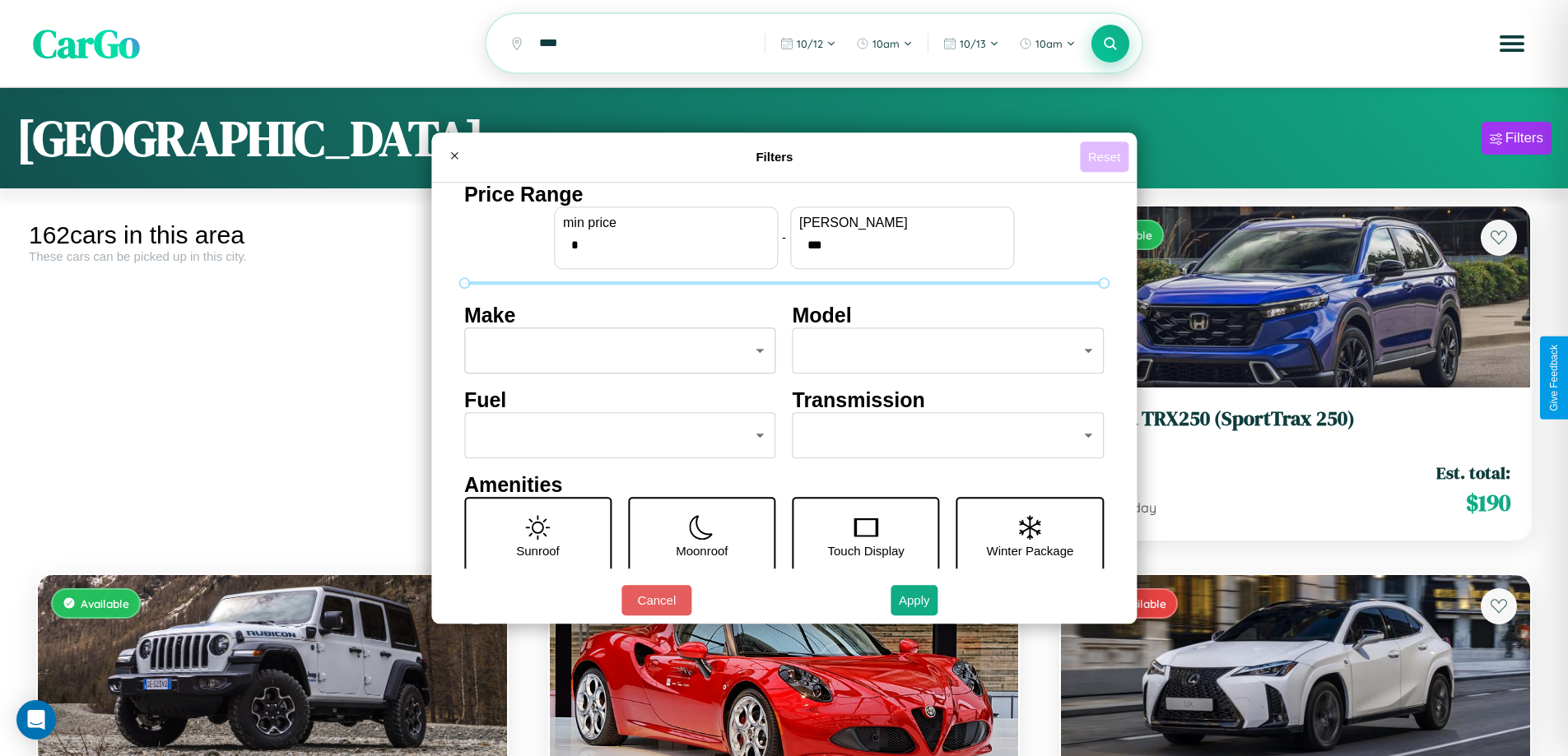
click at [1106, 156] on button "Reset" at bounding box center [1104, 156] width 48 height 30
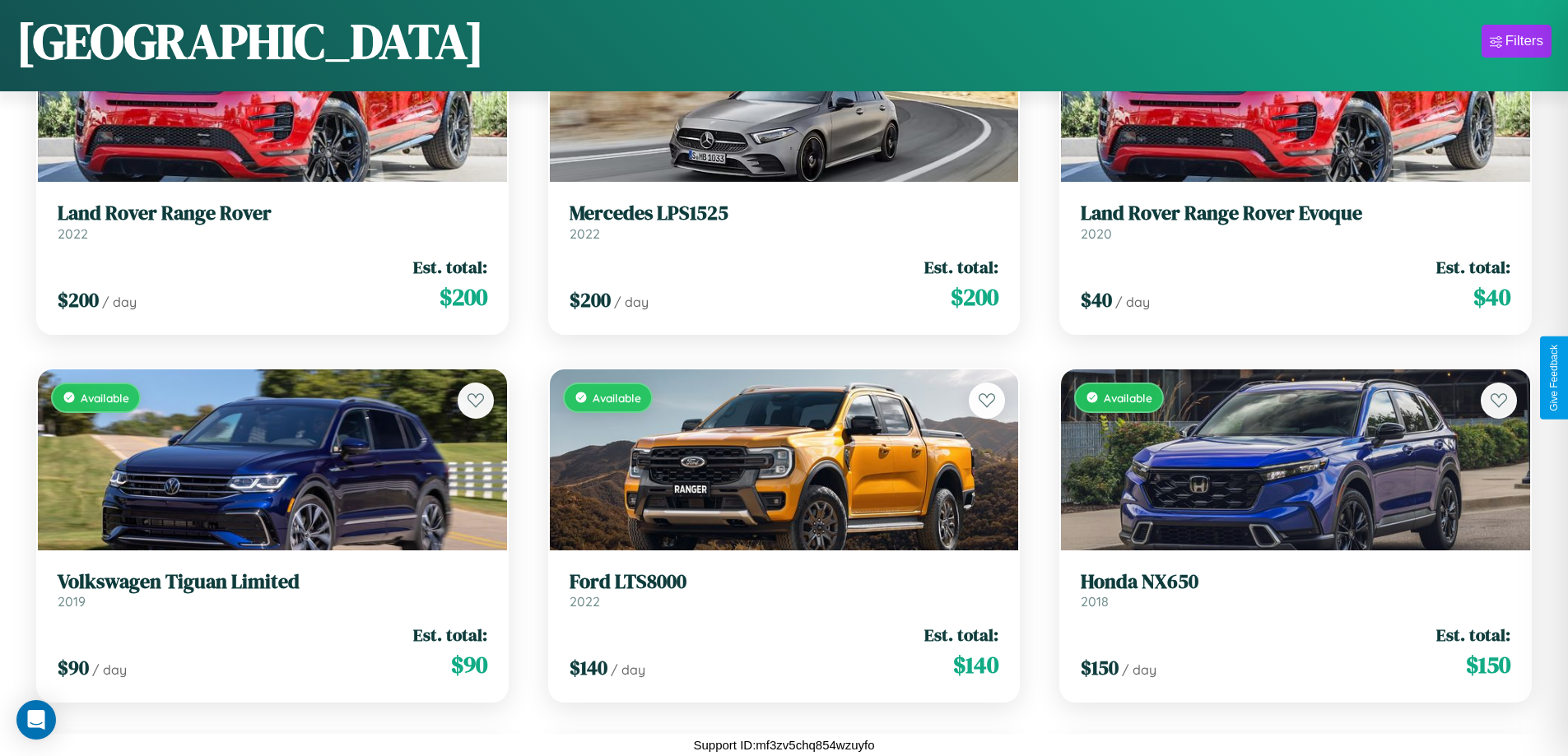
scroll to position [16808, 0]
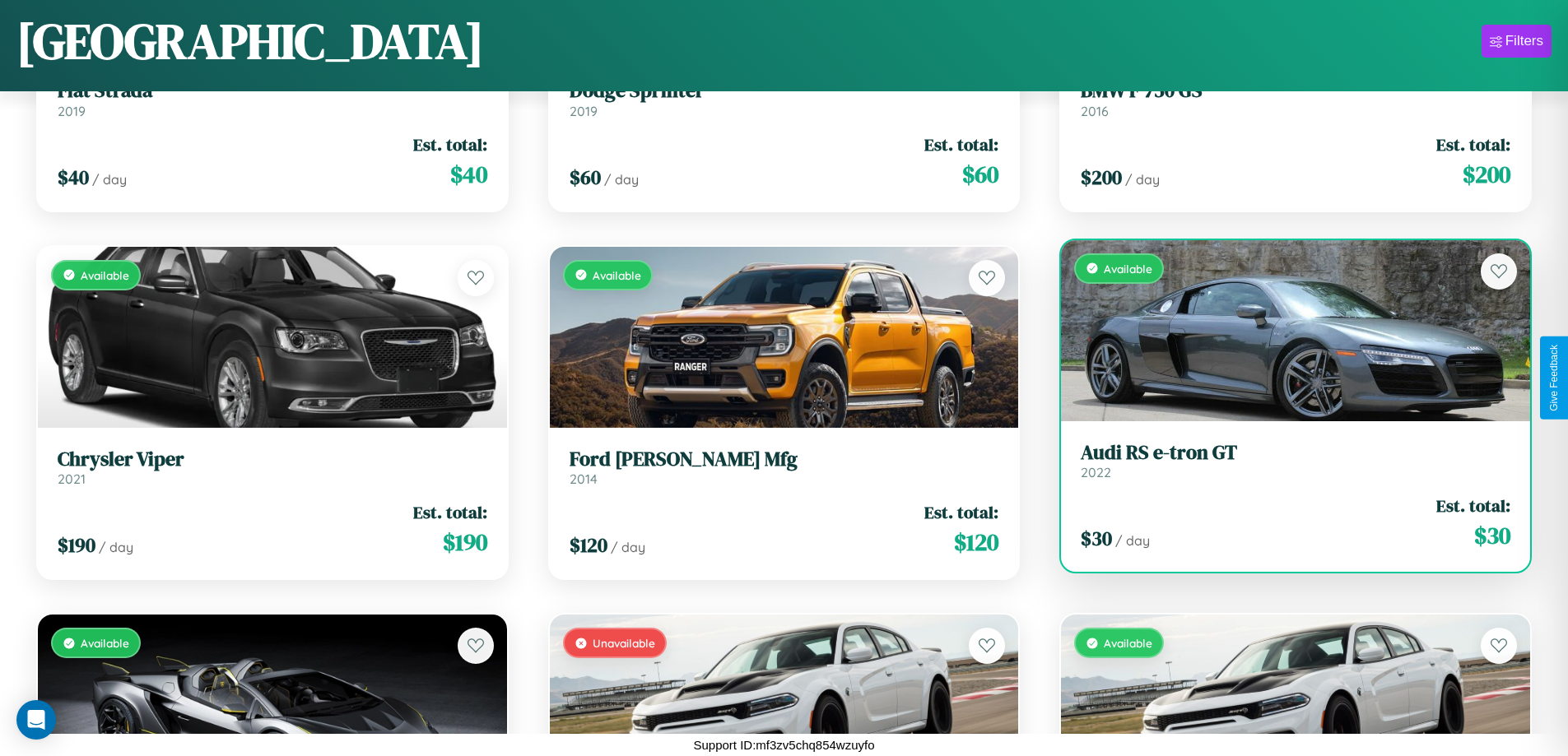
click at [1285, 335] on div "Available" at bounding box center [1296, 331] width 469 height 181
click at [1285, 330] on div "Available" at bounding box center [1296, 331] width 469 height 181
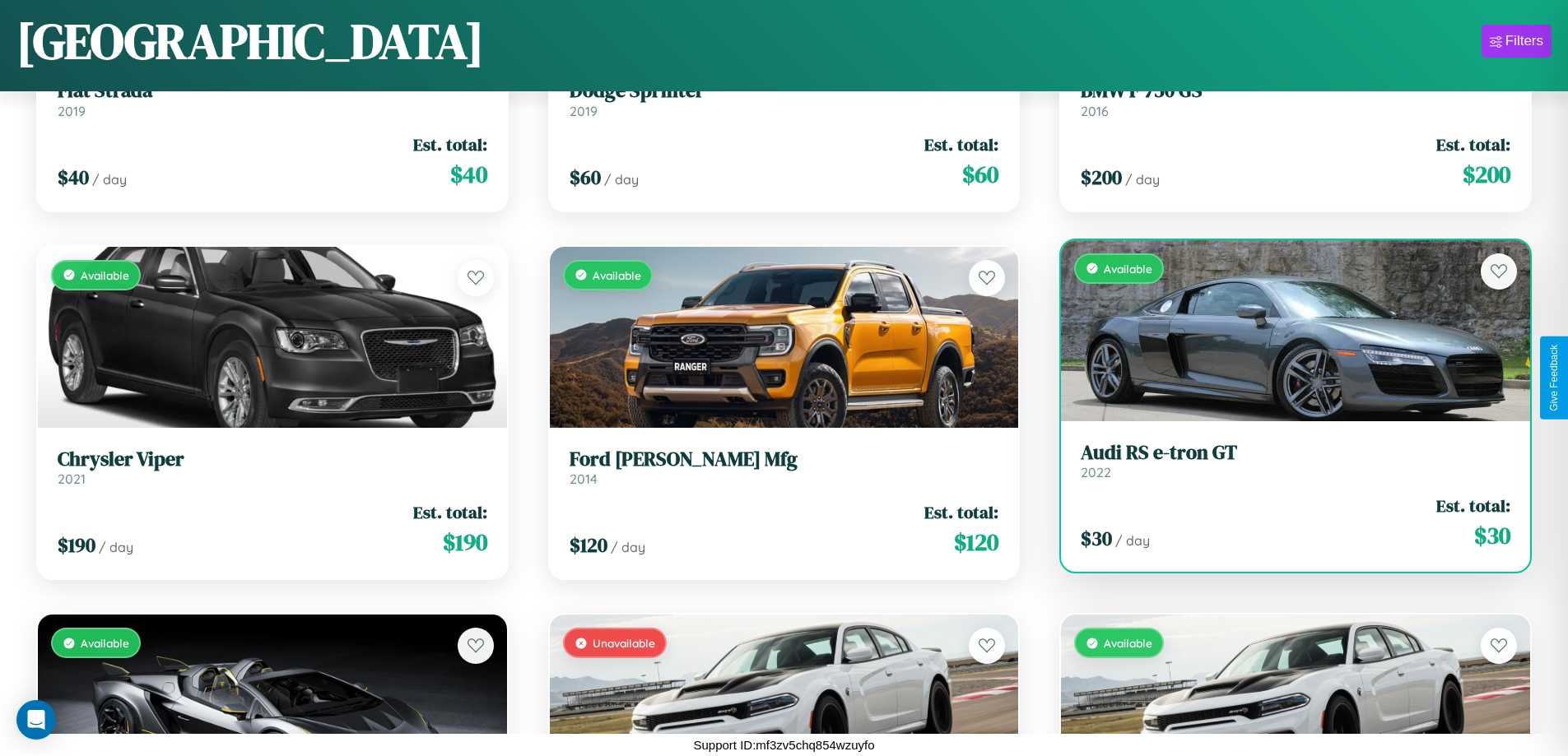
click at [1285, 330] on div "Available" at bounding box center [1296, 331] width 469 height 181
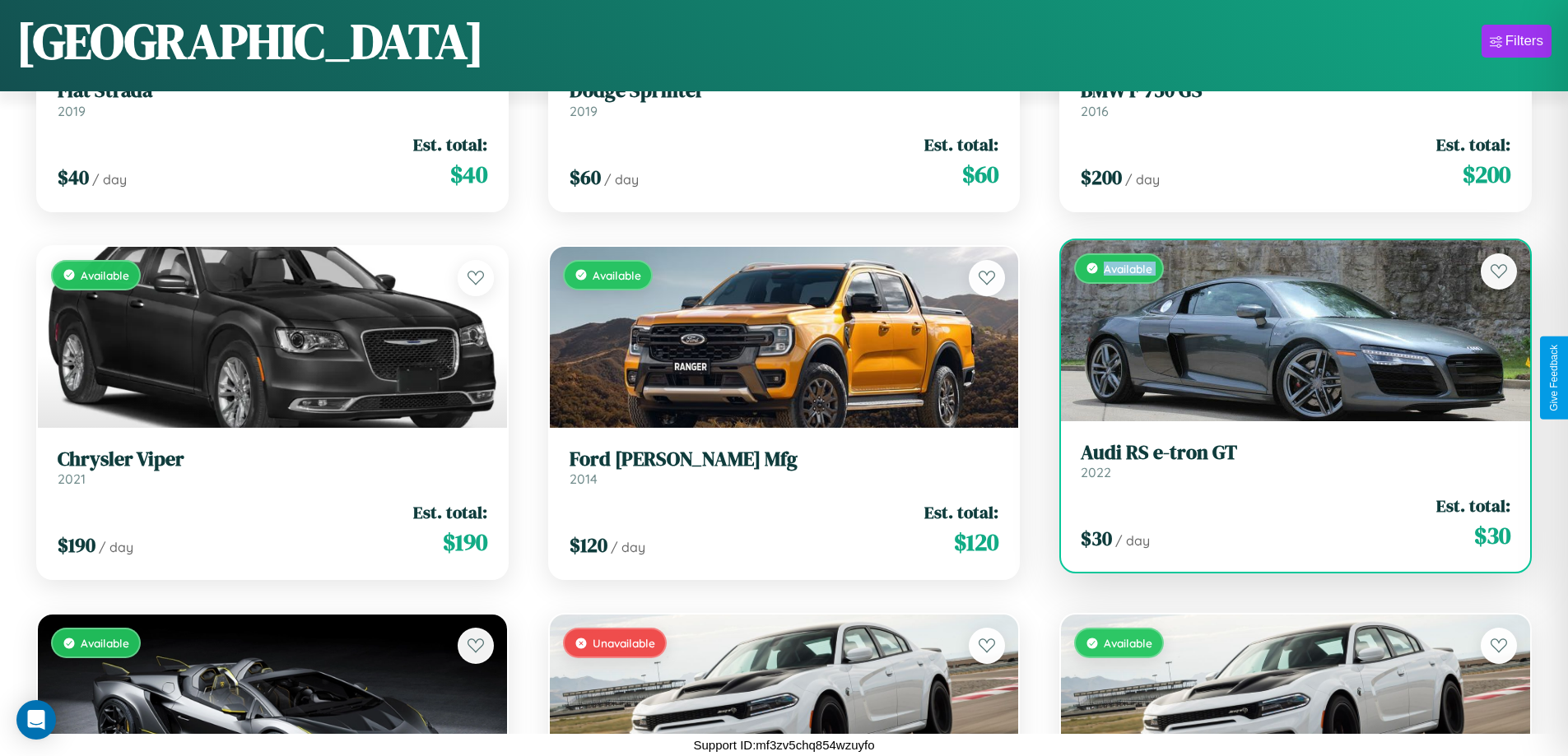
click at [1285, 330] on div "Available" at bounding box center [1296, 331] width 469 height 181
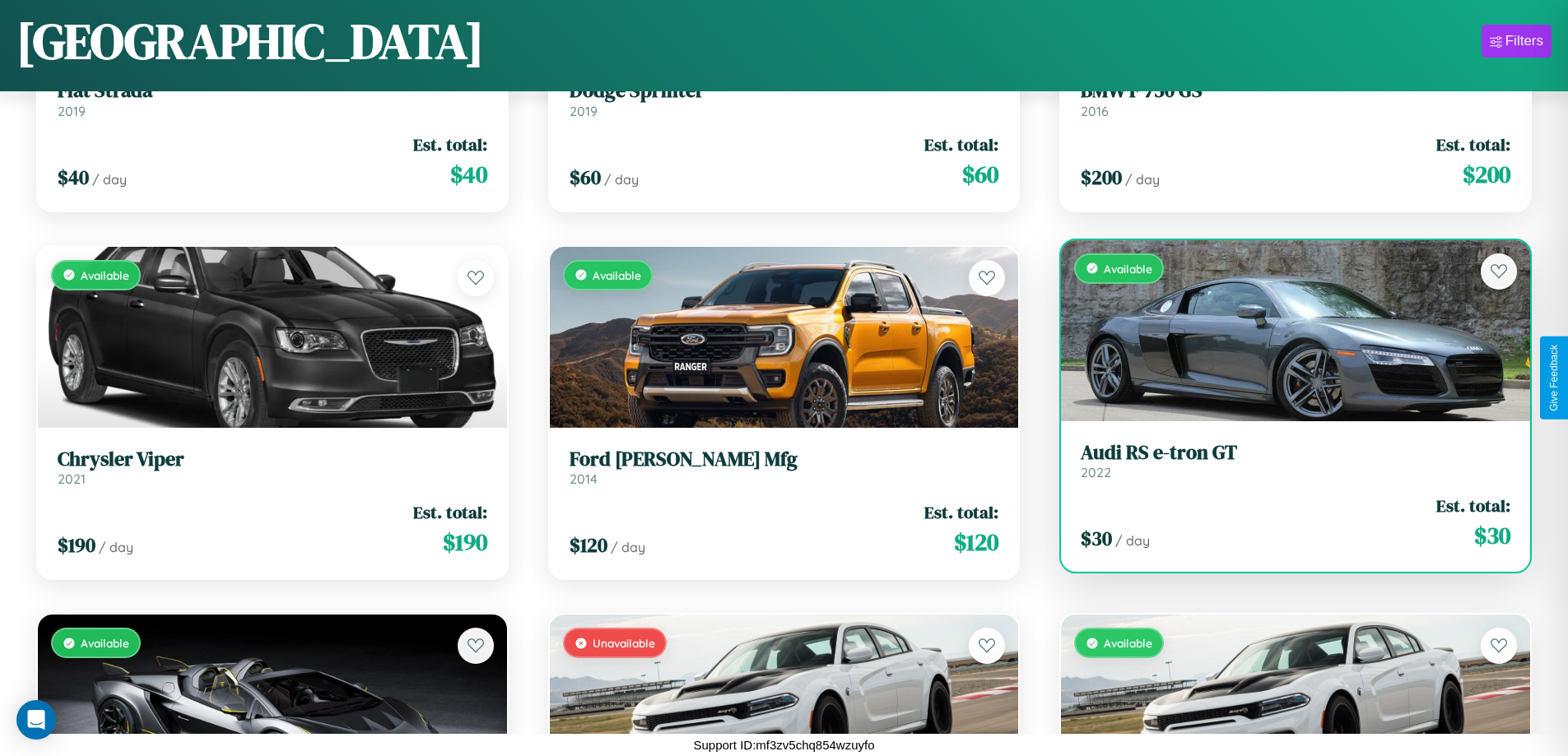
click at [1285, 330] on div "Available" at bounding box center [1296, 331] width 469 height 181
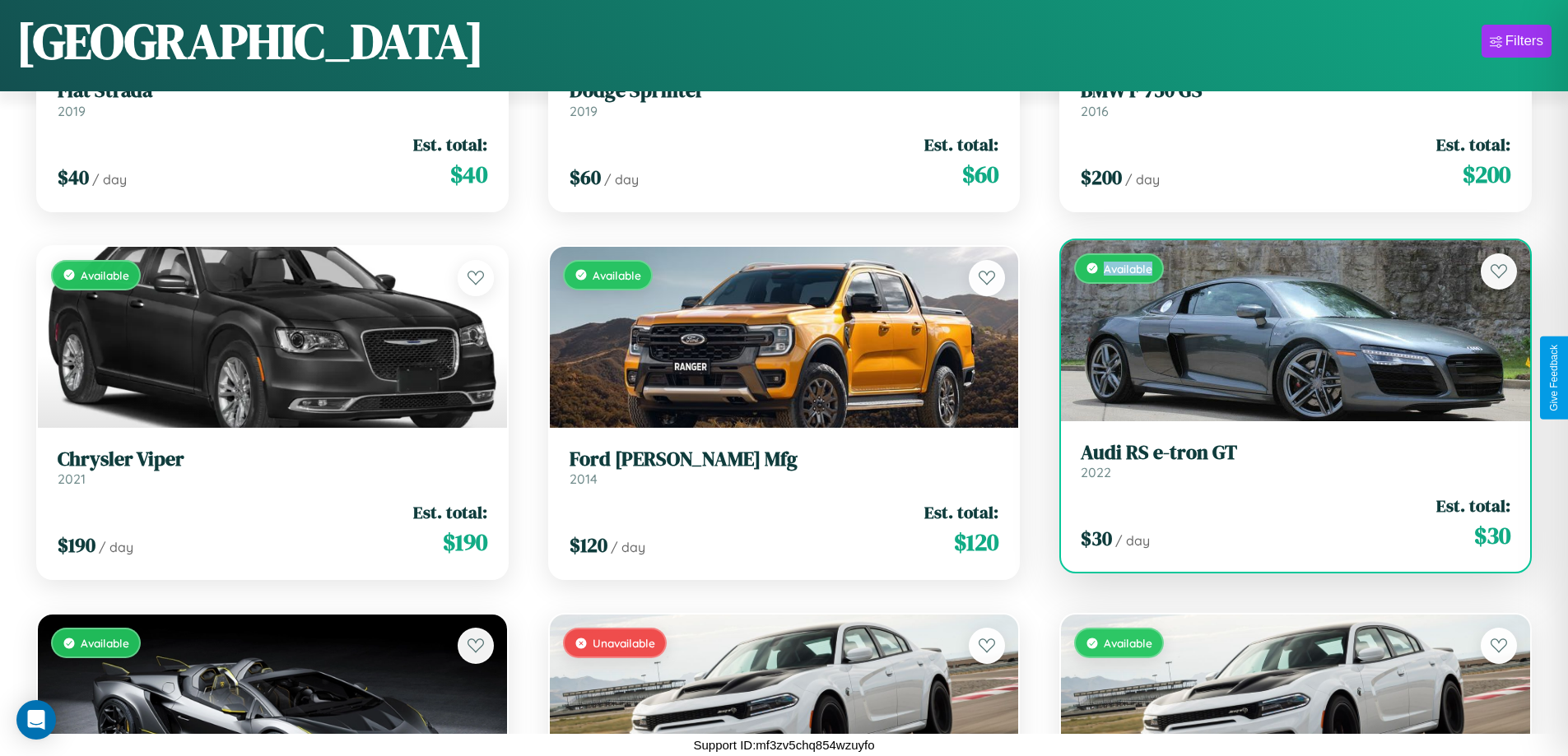
click at [1285, 330] on div "Available" at bounding box center [1296, 331] width 469 height 181
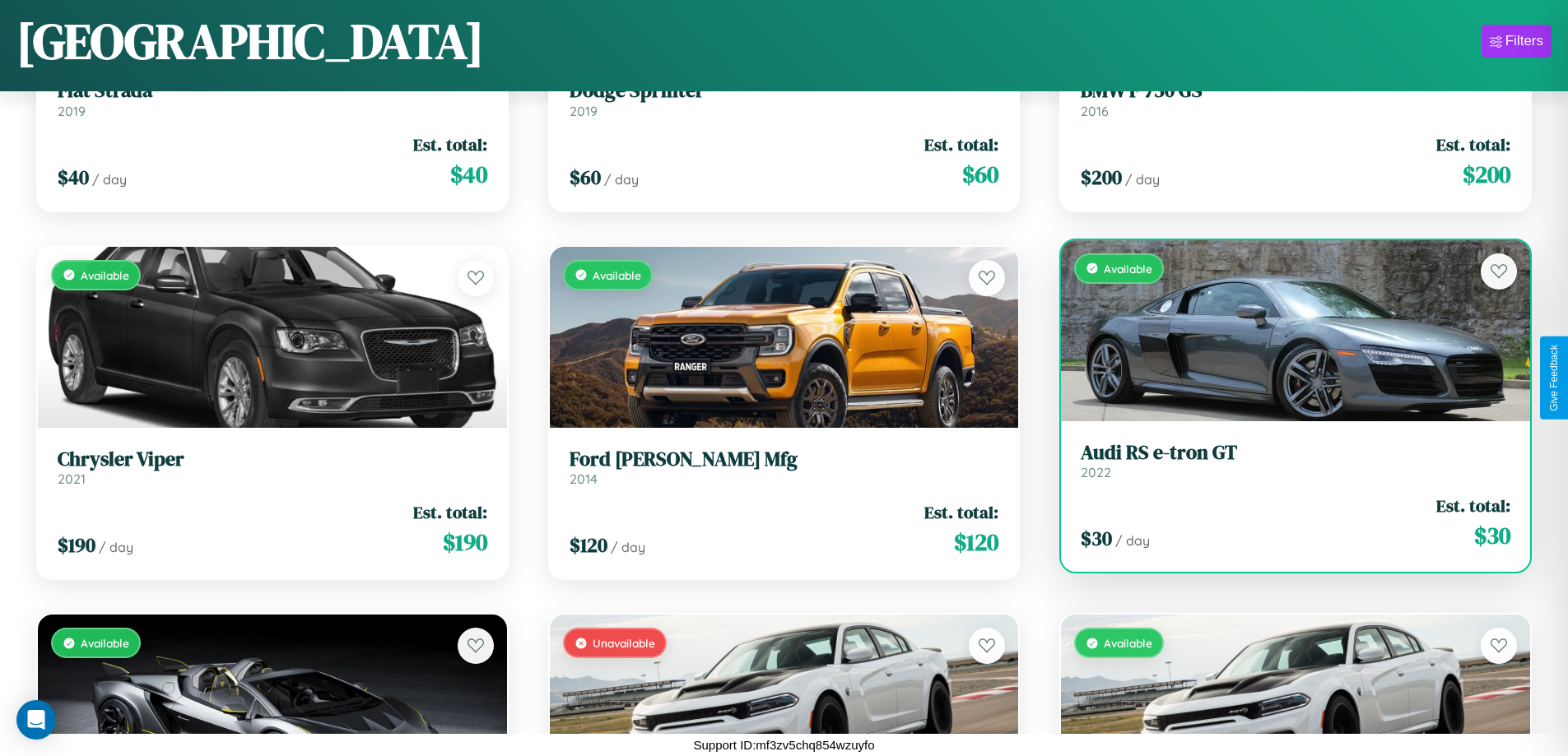
click at [1285, 460] on h3 "Audi RS e-tron GT" at bounding box center [1295, 453] width 430 height 24
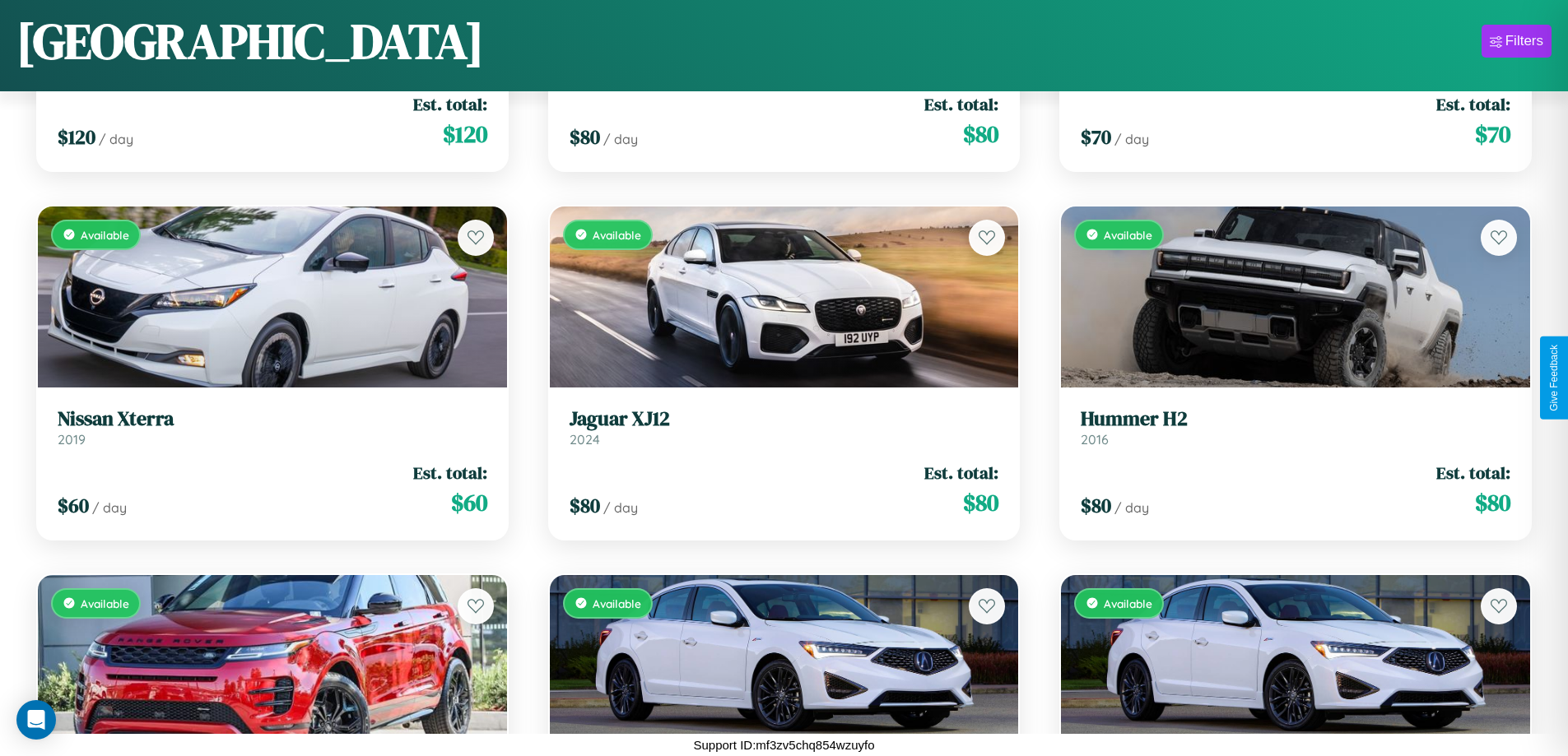
scroll to position [3546, 0]
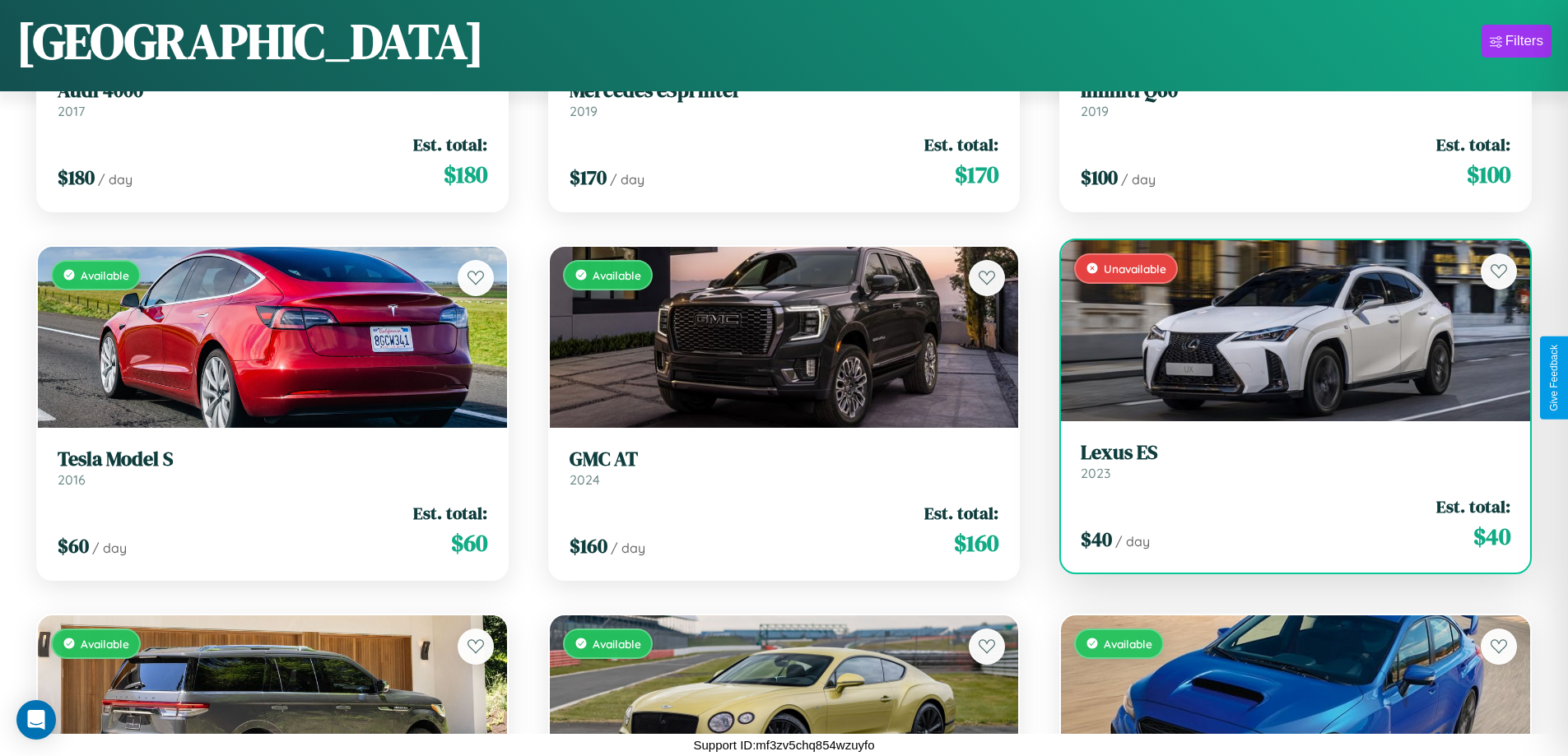
click at [1285, 525] on div "$ 40 / day Est. total: $ 40" at bounding box center [1295, 523] width 430 height 58
click at [1285, 523] on div "$ 40 / day Est. total: $ 40" at bounding box center [1295, 523] width 430 height 58
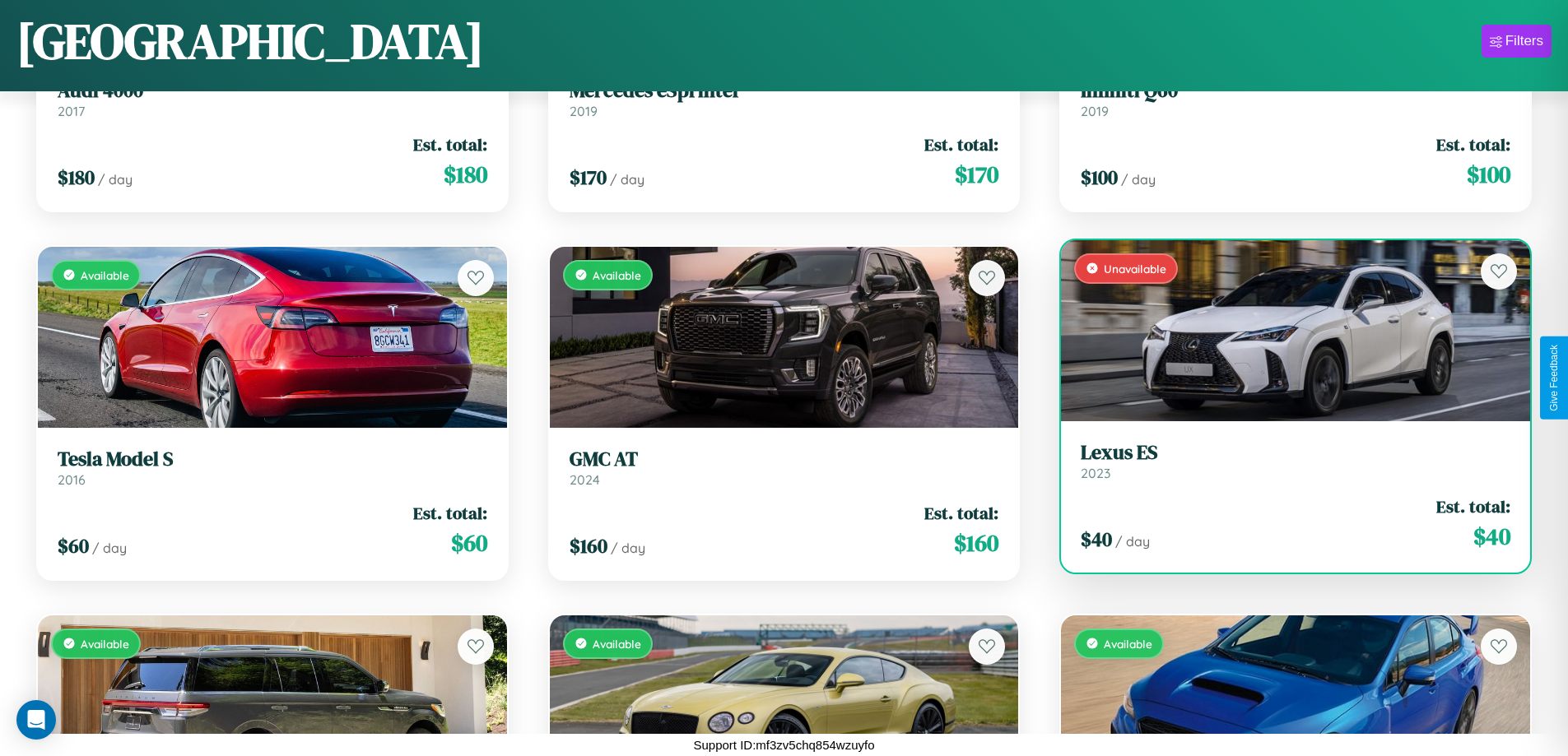
click at [1285, 523] on div "$ 40 / day Est. total: $ 40" at bounding box center [1295, 523] width 430 height 58
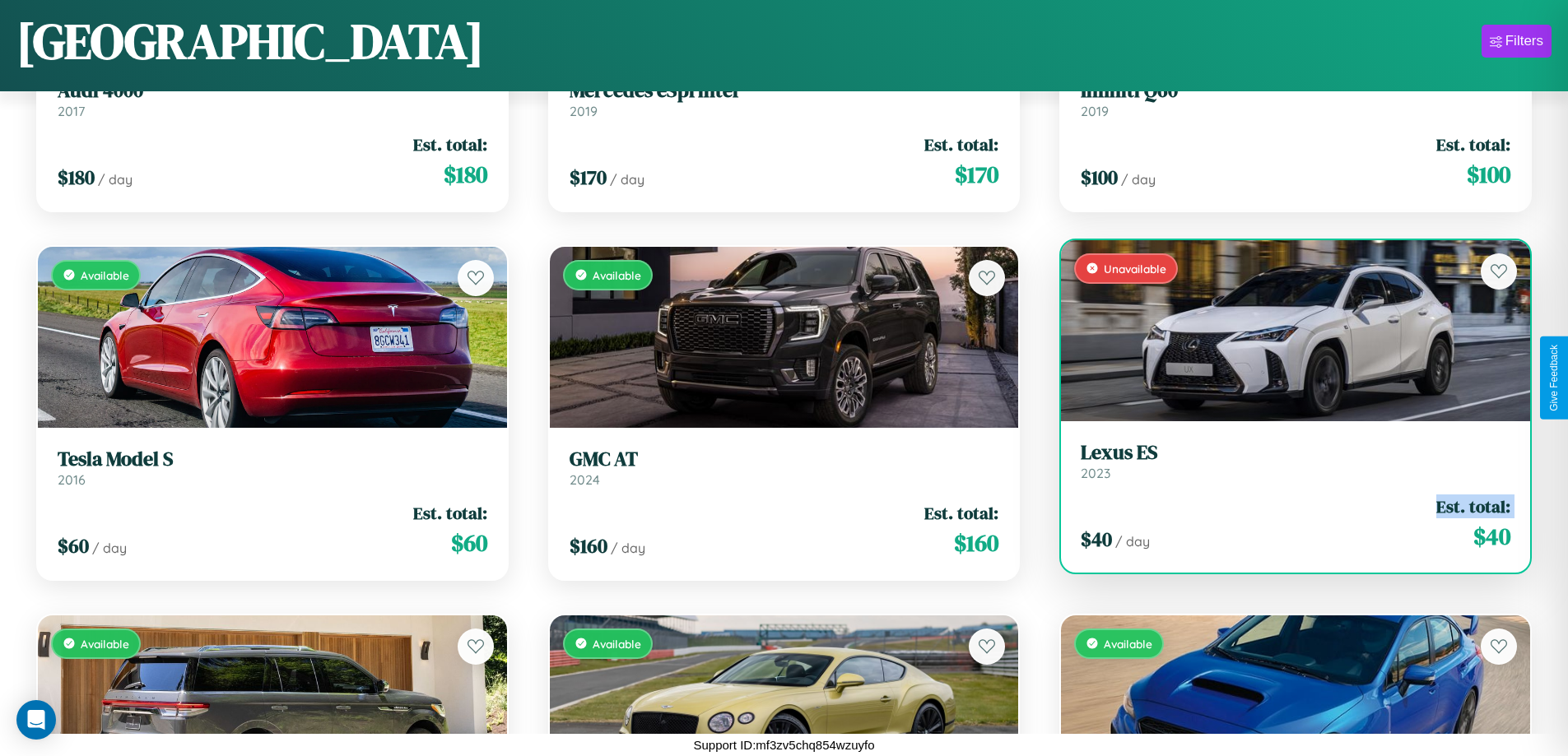
click at [1285, 523] on div "$ 40 / day Est. total: $ 40" at bounding box center [1295, 523] width 430 height 58
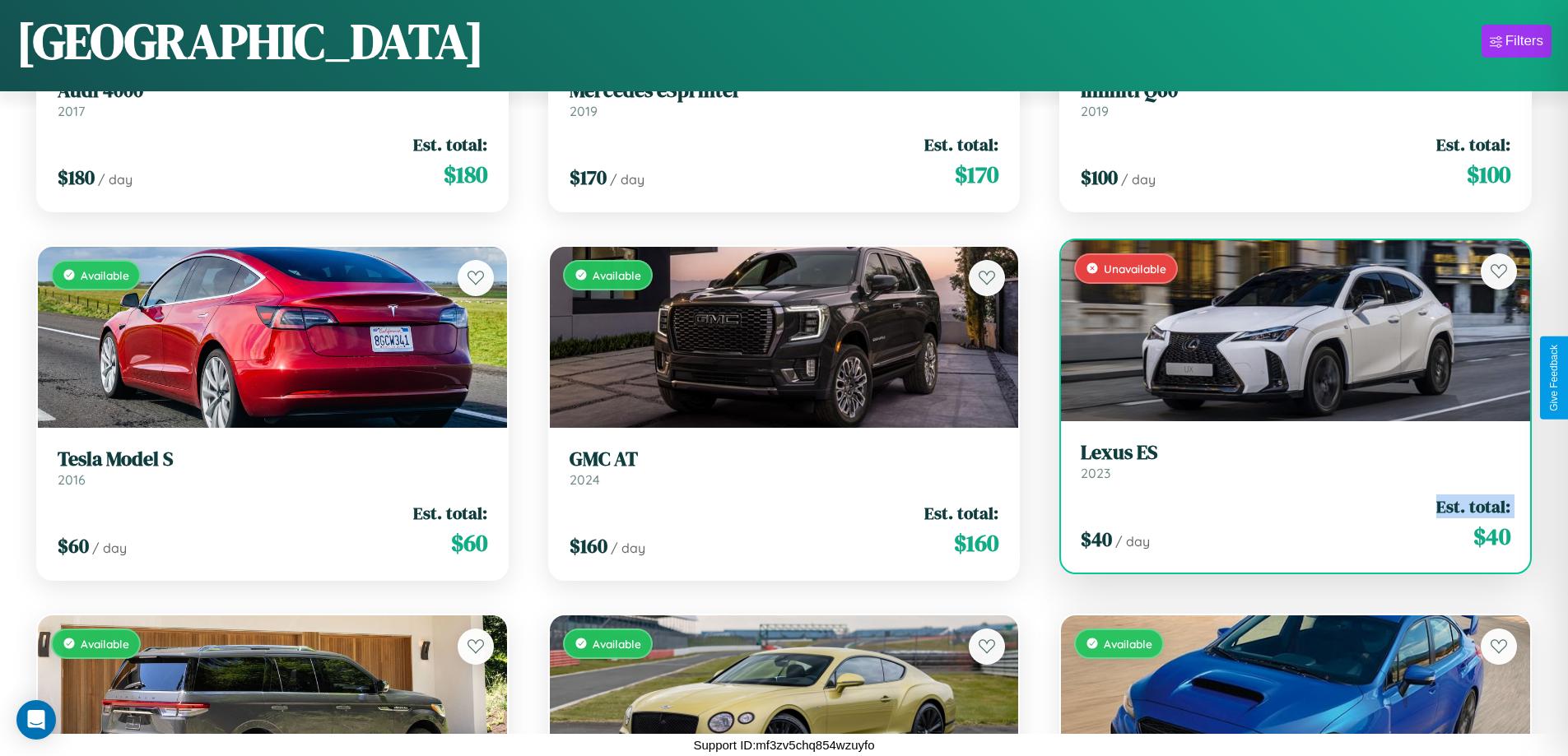
click at [1285, 523] on div "$ 40 / day Est. total: $ 40" at bounding box center [1295, 523] width 430 height 58
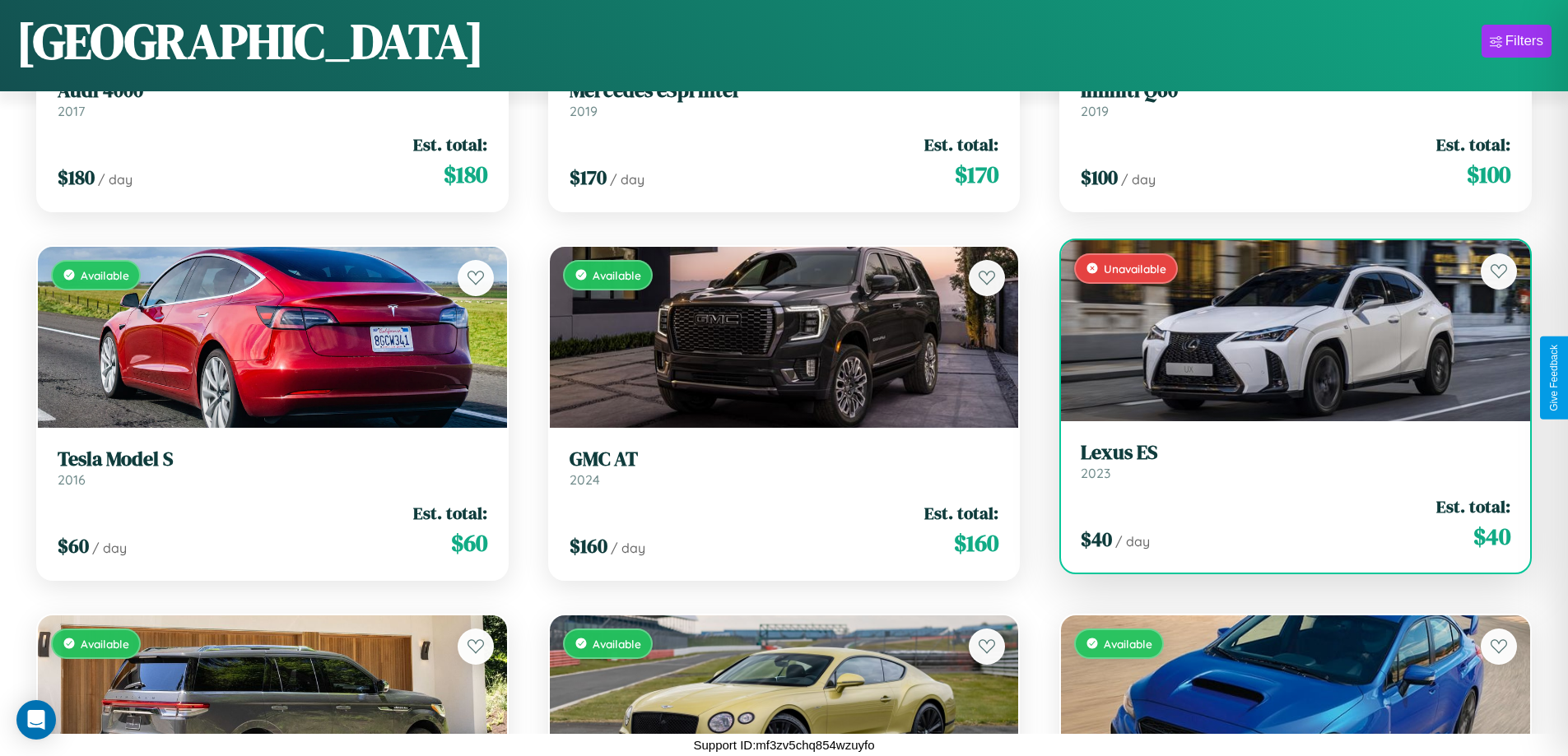
click at [1285, 523] on div "$ 40 / day Est. total: $ 40" at bounding box center [1295, 523] width 430 height 58
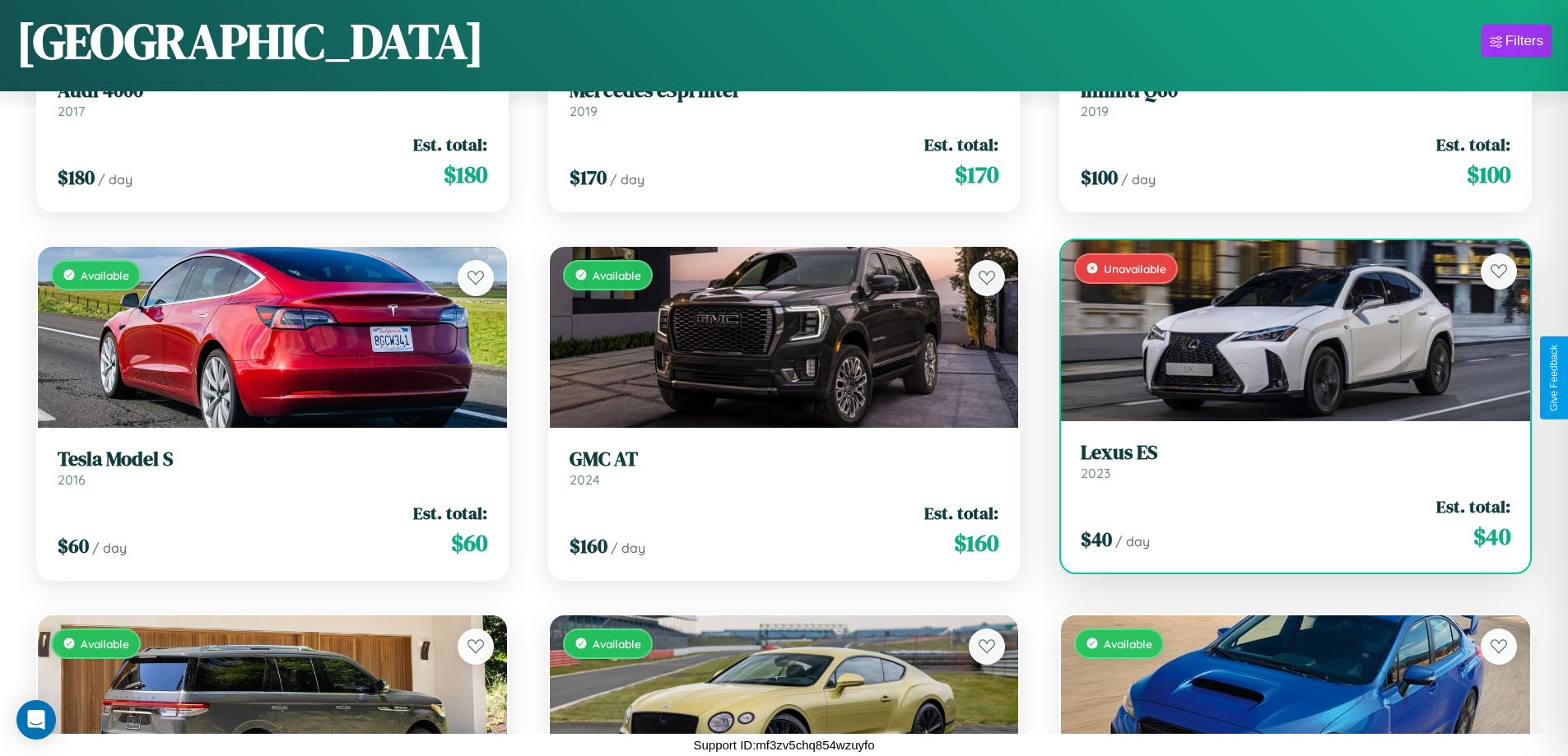
click at [1285, 460] on h3 "Lexus ES" at bounding box center [1295, 453] width 430 height 24
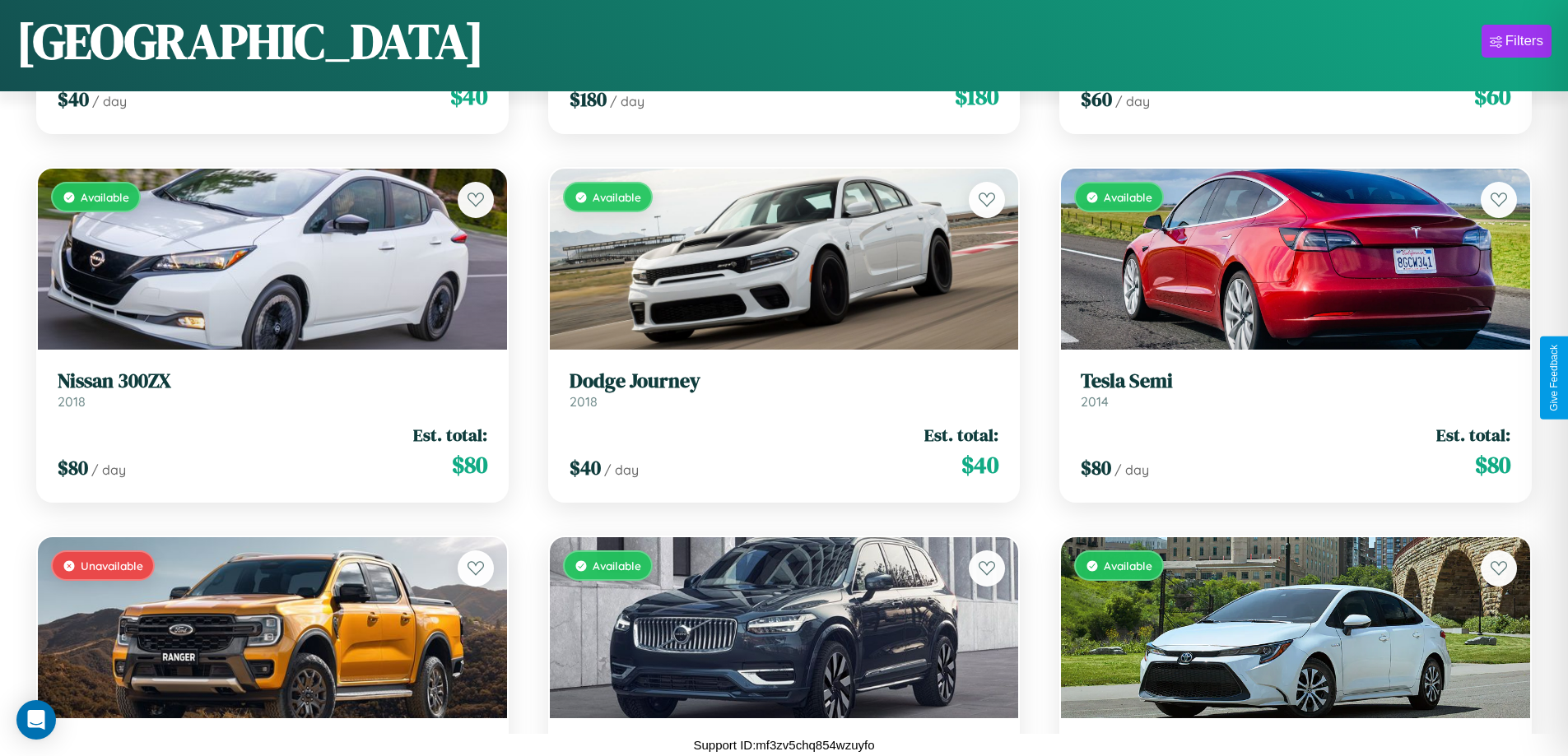
scroll to position [16071, 0]
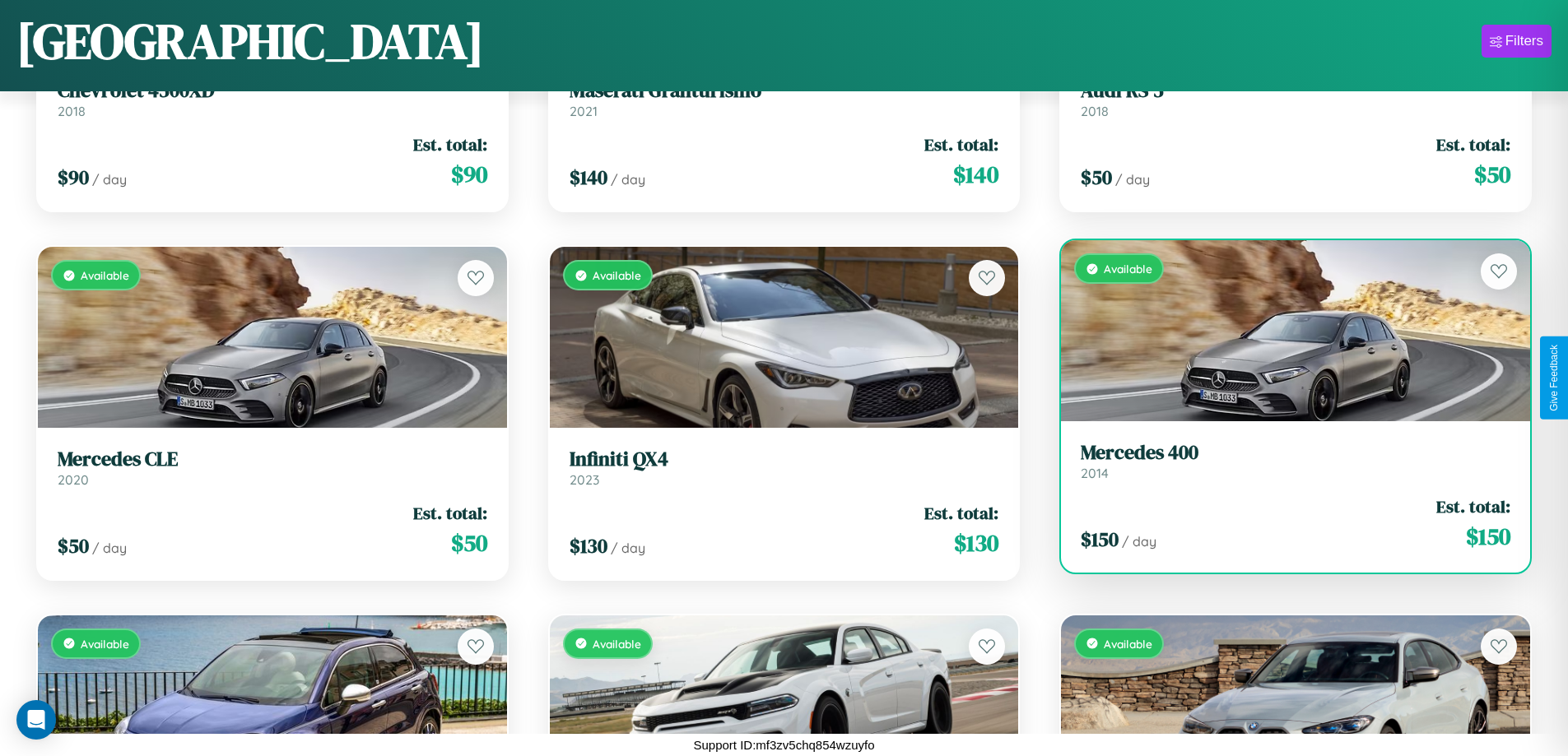
click at [1285, 461] on h3 "Mercedes 400" at bounding box center [1295, 453] width 430 height 24
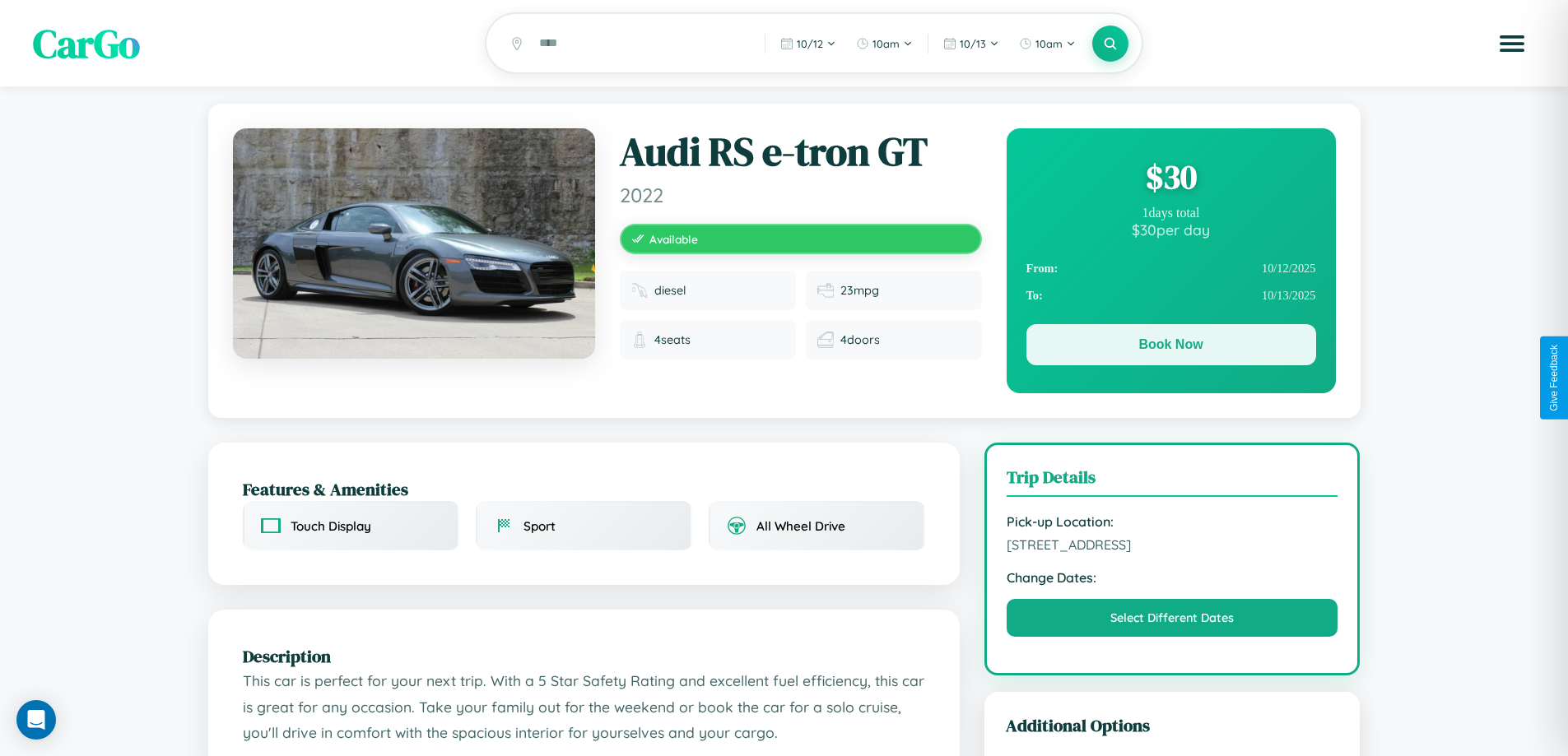
click at [1170, 348] on button "Book Now" at bounding box center [1170, 344] width 290 height 41
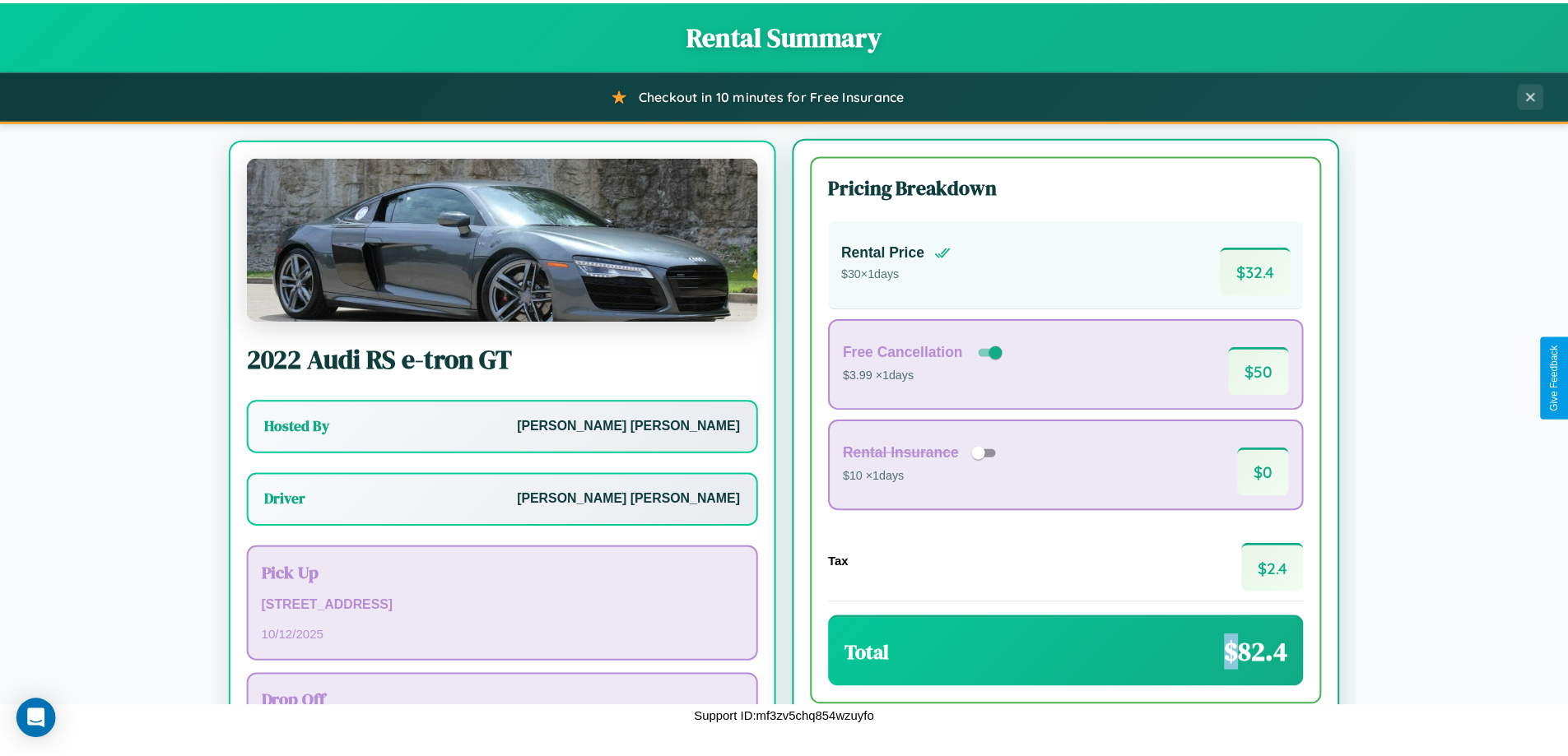
scroll to position [77, 0]
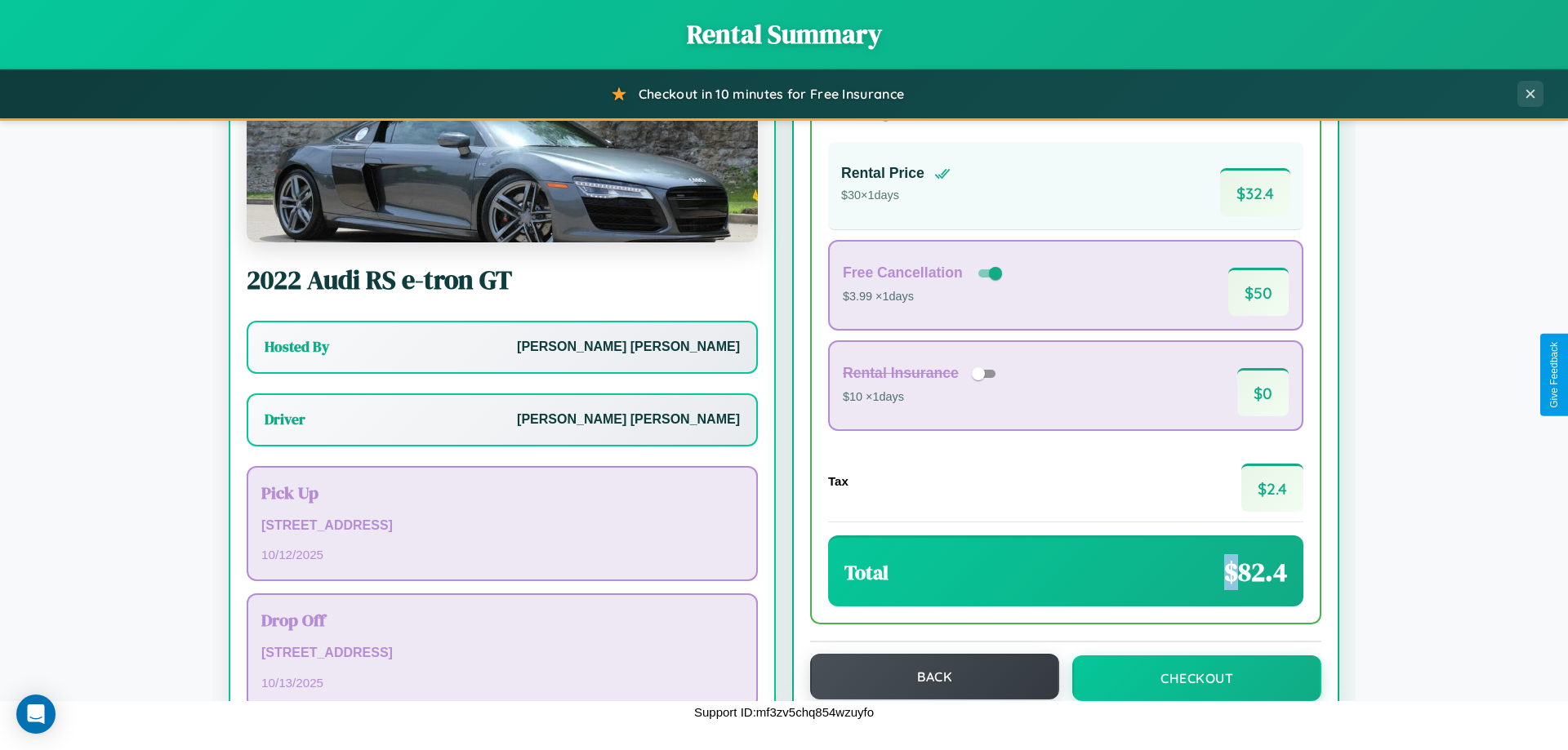
click at [926, 677] on button "Back" at bounding box center [934, 677] width 249 height 46
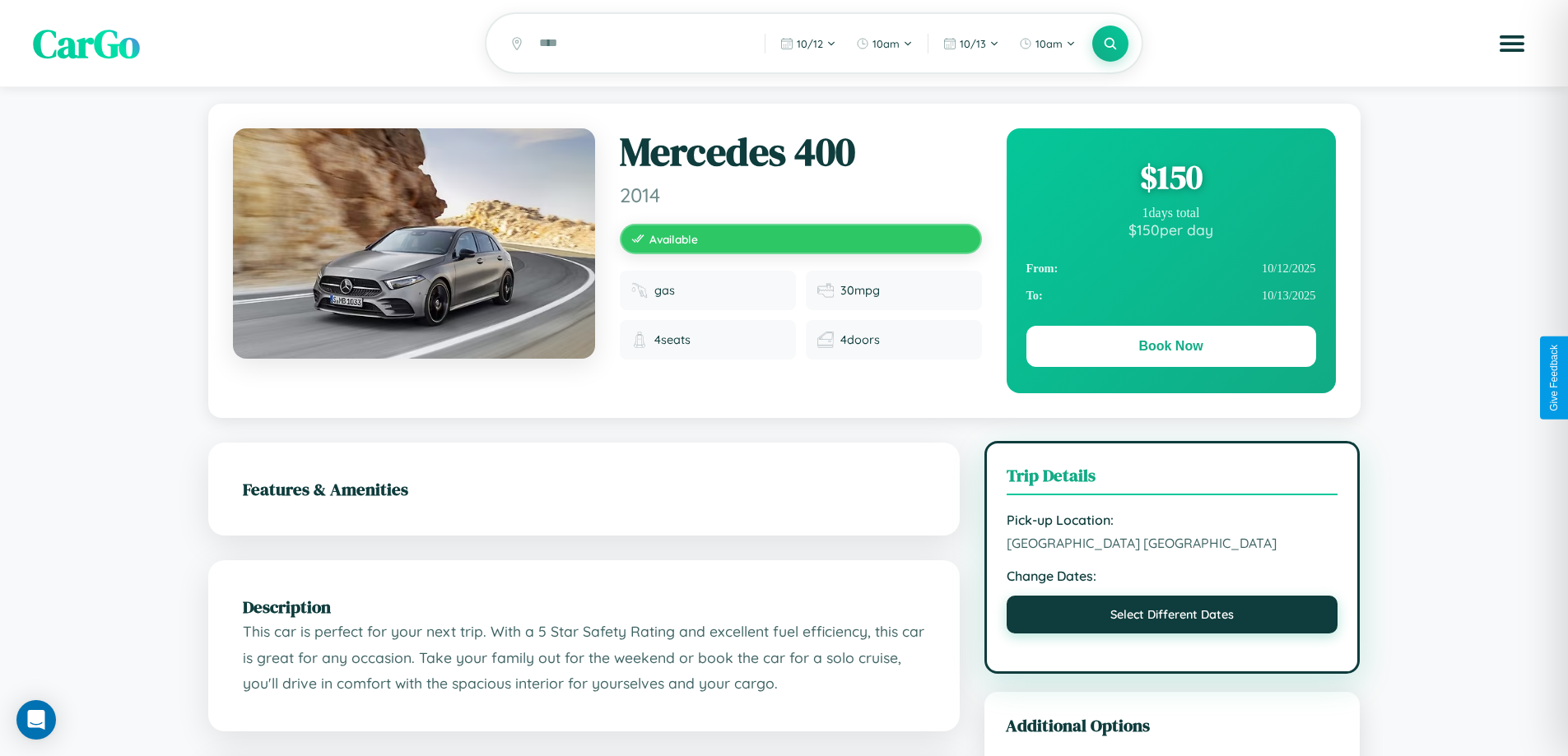
click at [1172, 617] on button "Select Different Dates" at bounding box center [1172, 614] width 332 height 38
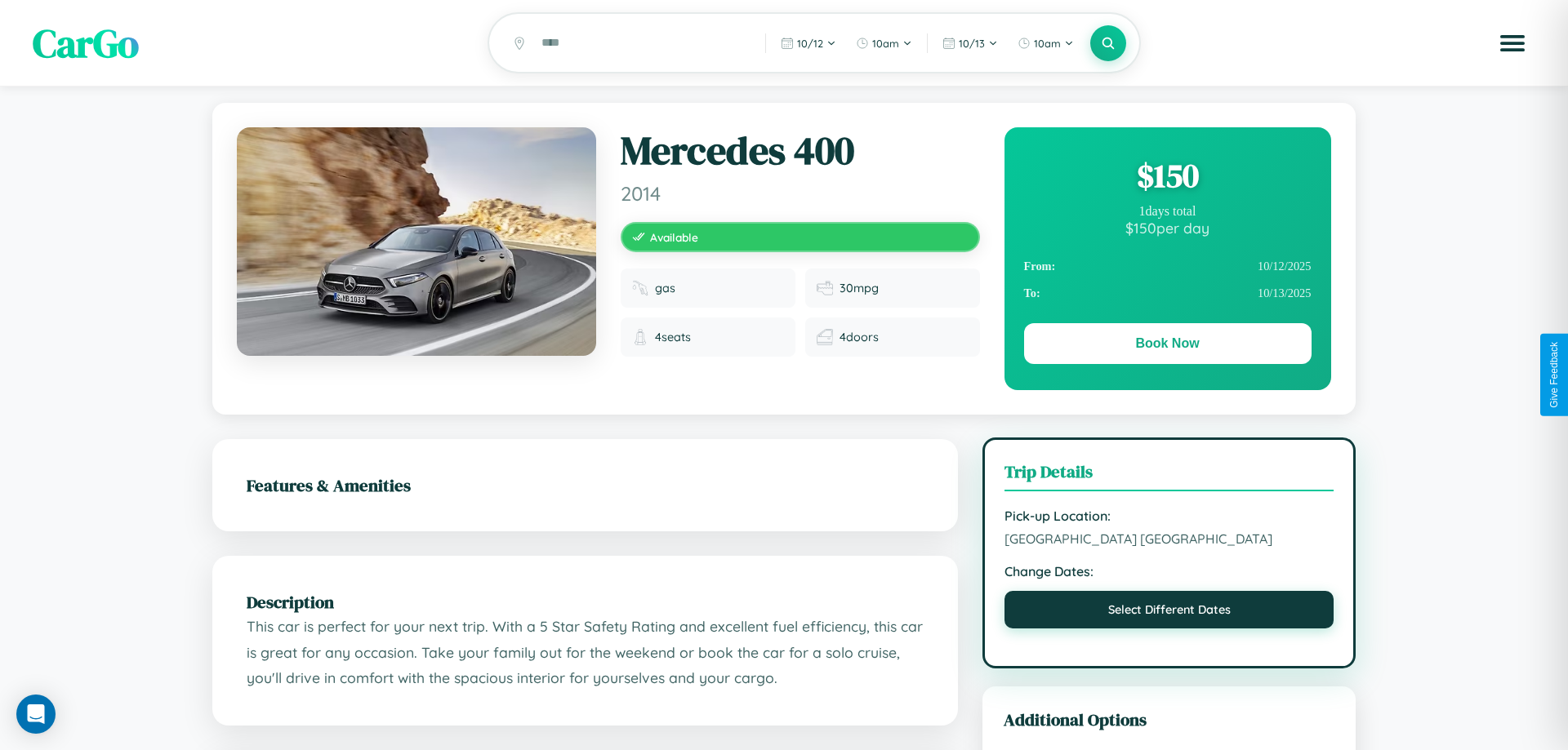
select select "*"
select select "****"
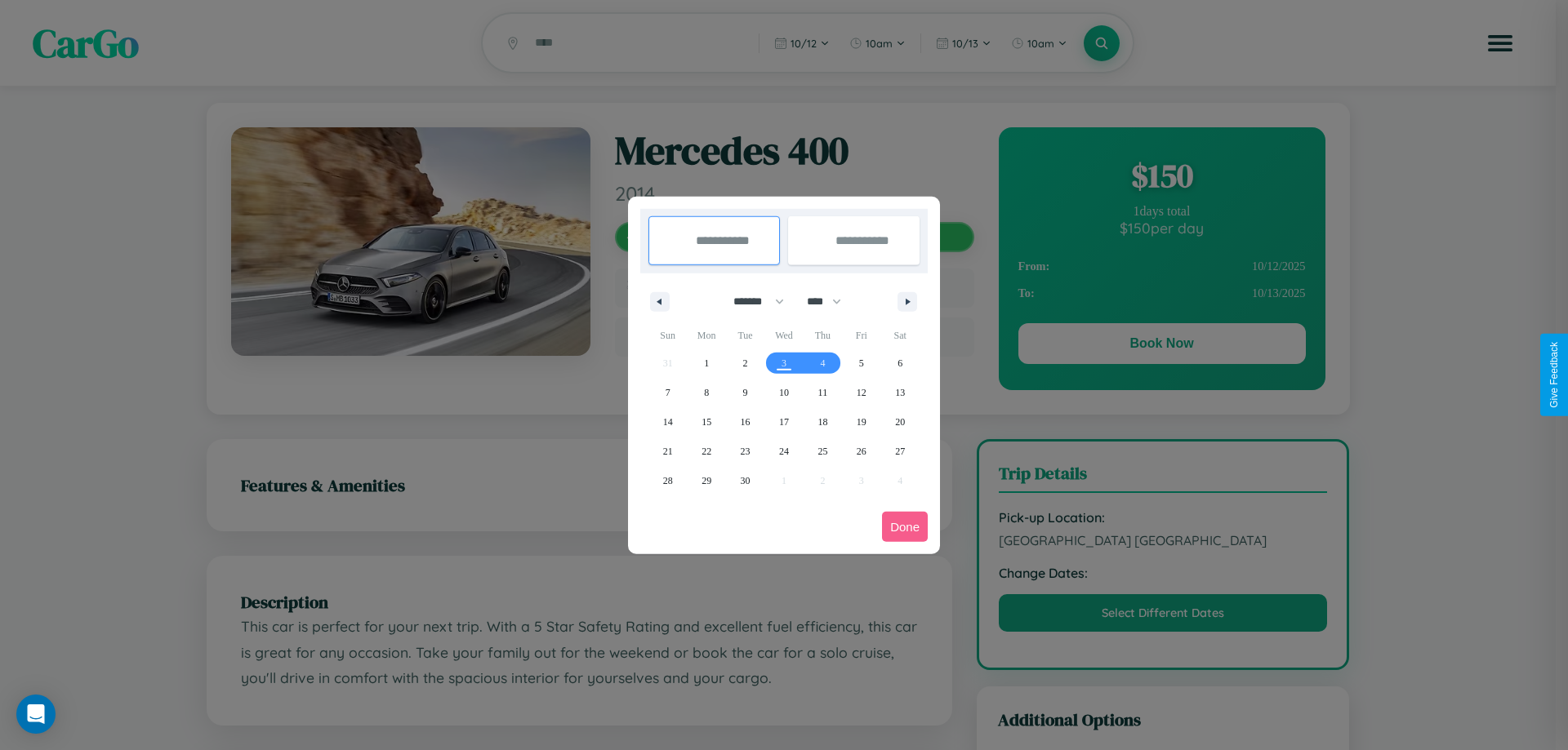
drag, startPoint x: 751, startPoint y: 301, endPoint x: 784, endPoint y: 327, distance: 42.0
click at [751, 301] on select "******* ******** ***** ***** *** **** **** ****** ********* ******* ******** **…" at bounding box center [755, 302] width 69 height 27
select select "**"
click at [783, 362] on span "3" at bounding box center [783, 362] width 5 height 30
type input "**********"
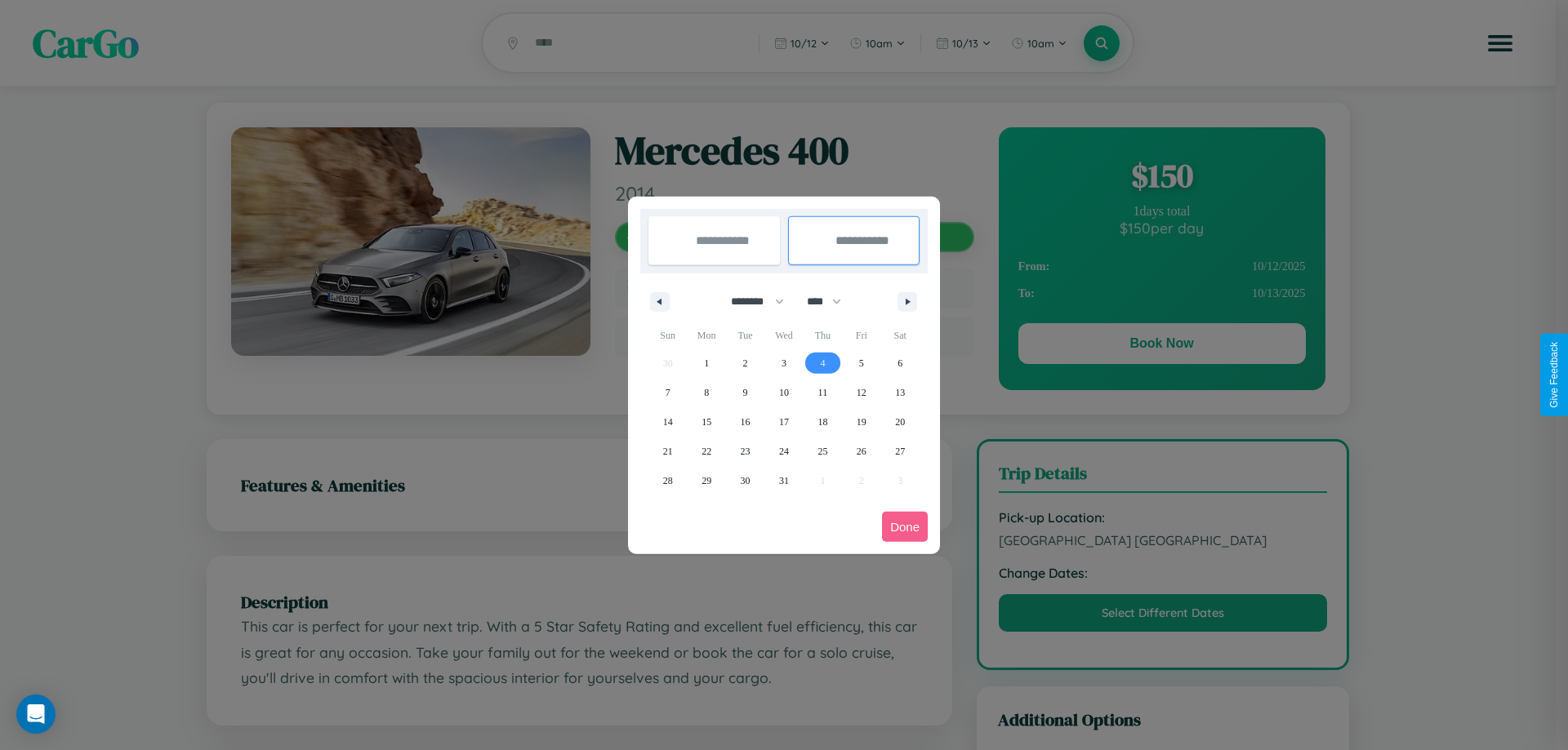
click at [822, 362] on span "4" at bounding box center [822, 362] width 5 height 30
type input "**********"
click at [904, 526] on button "Done" at bounding box center [905, 526] width 46 height 30
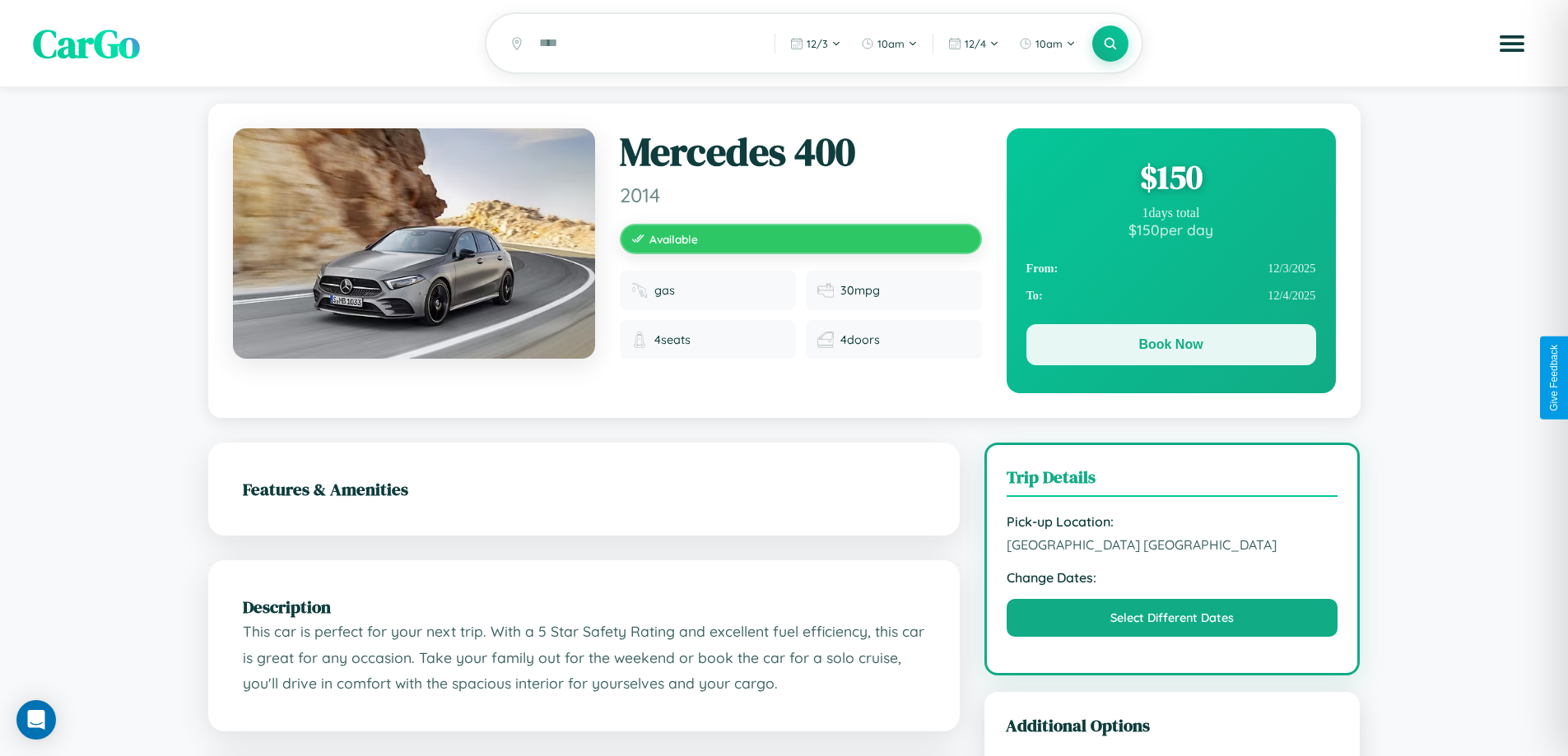
click at [1170, 347] on button "Book Now" at bounding box center [1170, 344] width 290 height 41
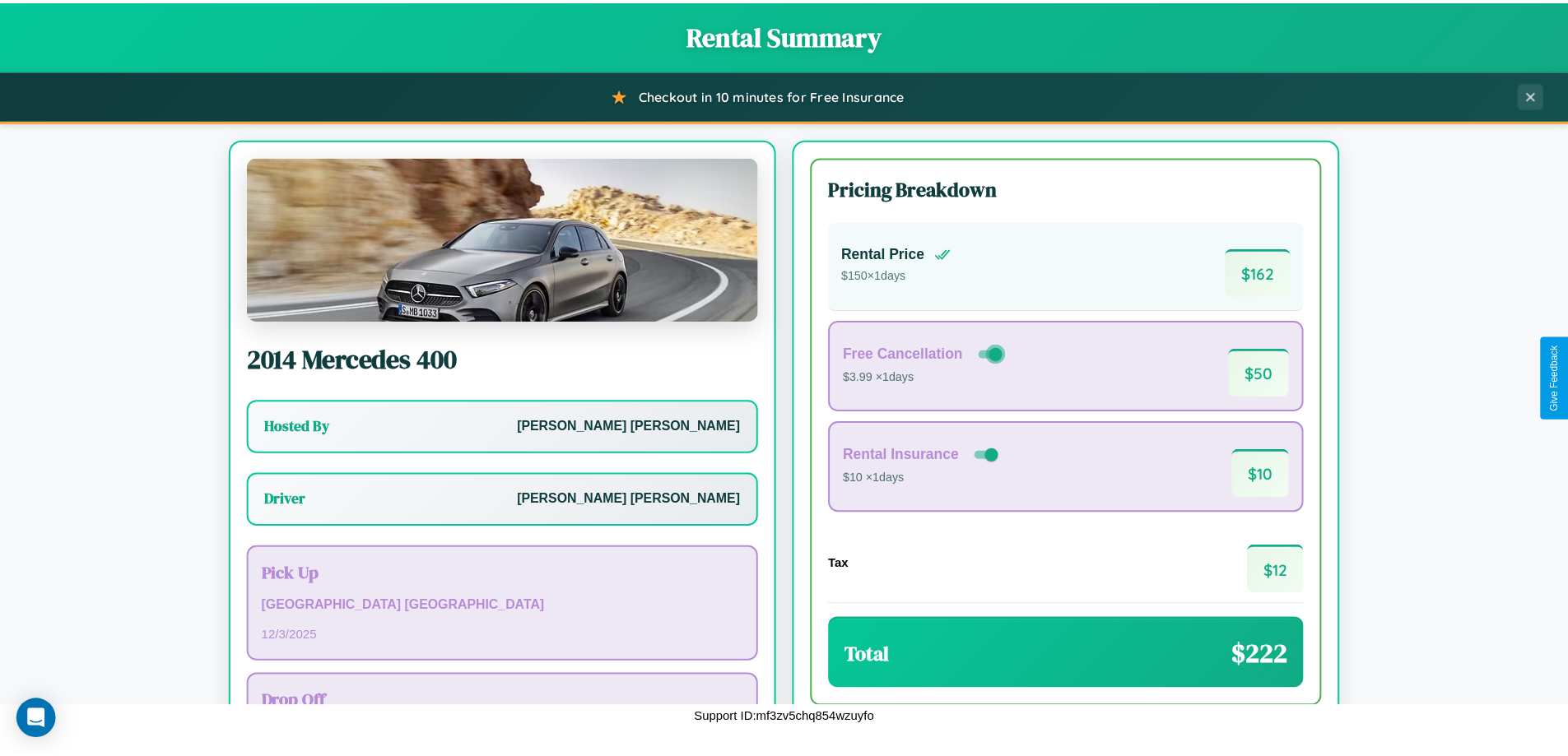
scroll to position [118, 0]
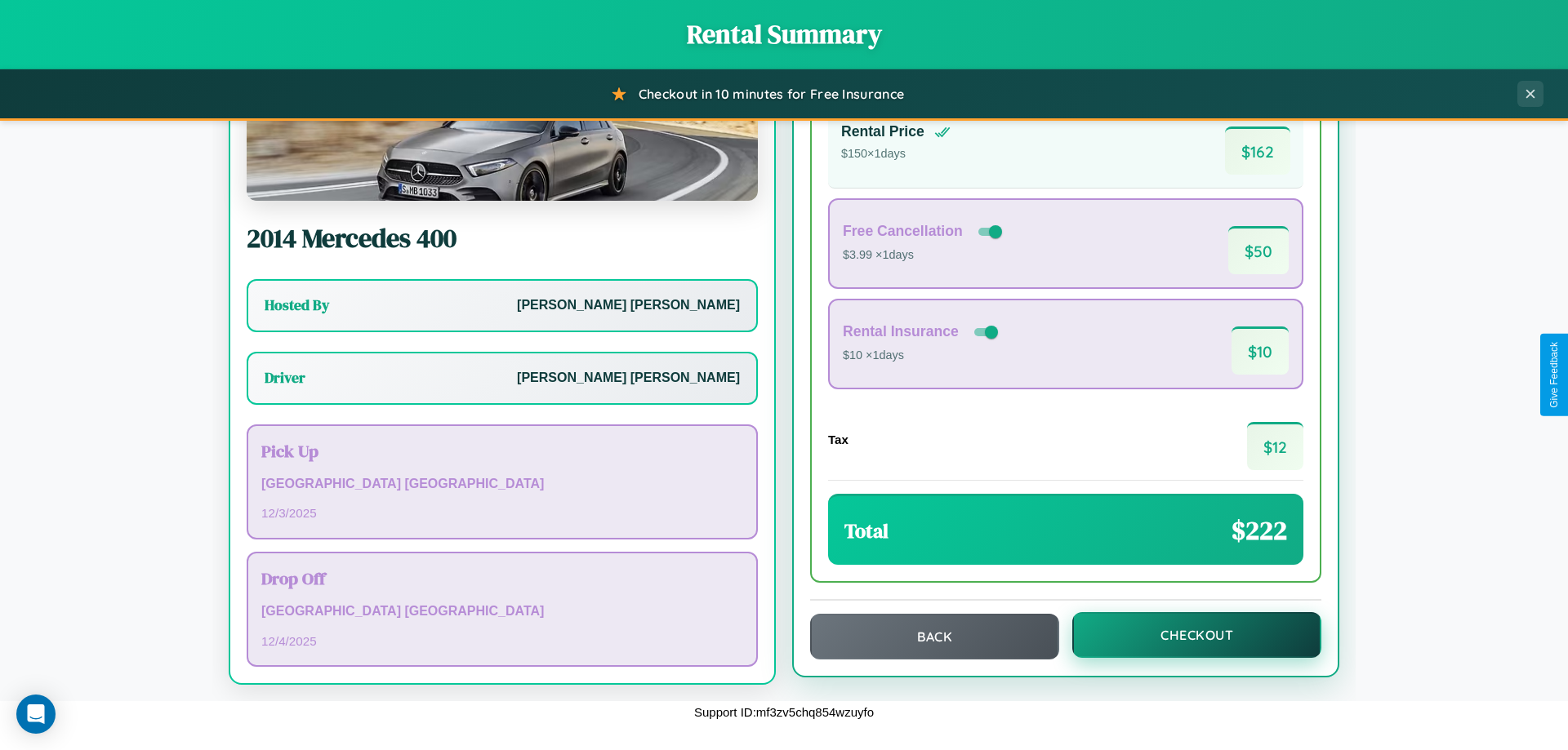
click at [1185, 635] on button "Checkout" at bounding box center [1196, 636] width 249 height 46
